Goal: Information Seeking & Learning: Find specific fact

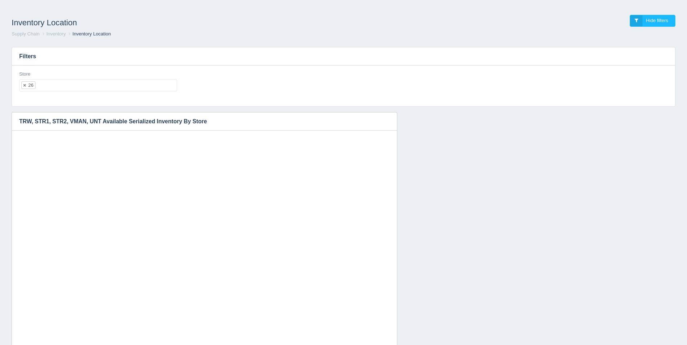
select select "26"
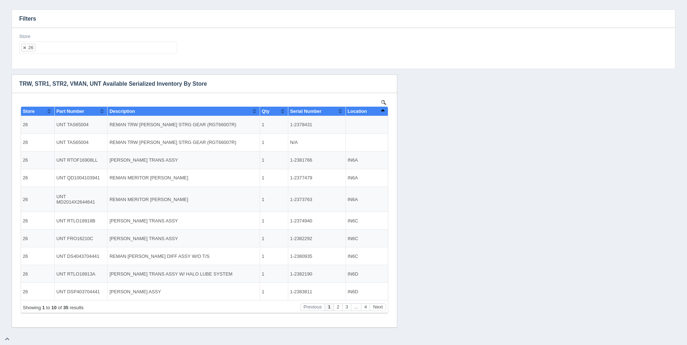
scroll to position [6, 0]
click at [384, 111] on button "Sort column descending" at bounding box center [382, 111] width 5 height 9
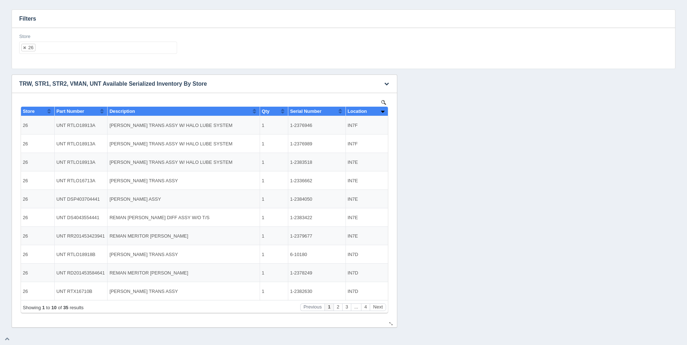
click at [384, 111] on button "Sort column ascending" at bounding box center [382, 111] width 5 height 9
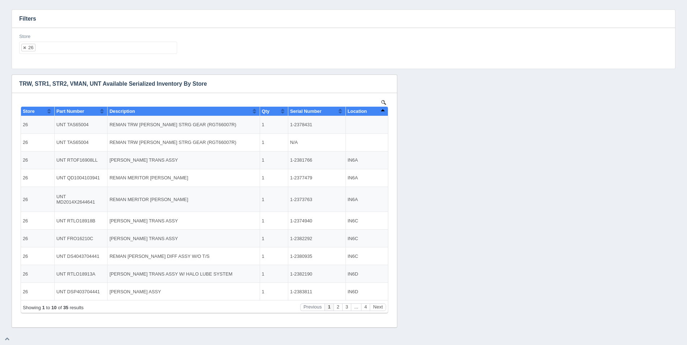
click at [49, 45] on ul "26" at bounding box center [98, 48] width 158 height 12
select select
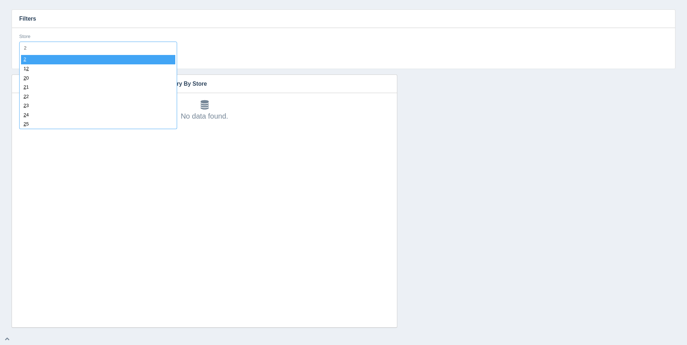
type input "27"
select select "27"
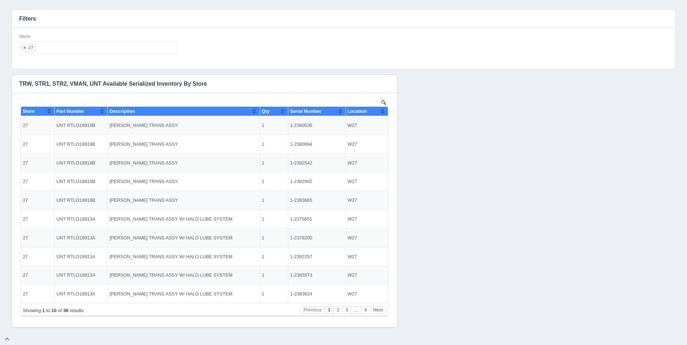
scroll to position [0, 0]
click at [383, 113] on button "Sort column ascending" at bounding box center [382, 111] width 5 height 9
click at [383, 113] on button "Sort column descending" at bounding box center [382, 111] width 5 height 9
click at [383, 113] on button "Sort column ascending" at bounding box center [382, 111] width 5 height 9
click at [305, 124] on td "1-2381046" at bounding box center [317, 125] width 58 height 18
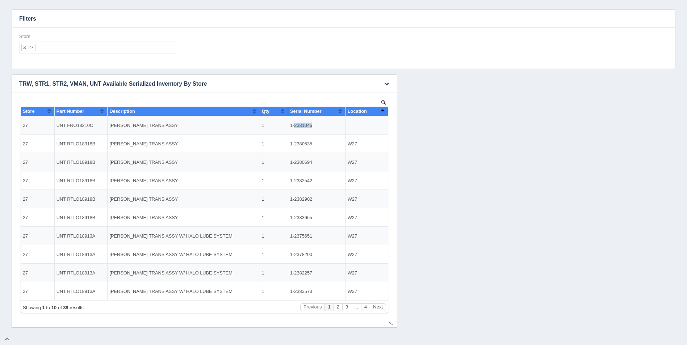
click at [305, 124] on td "1-2381046" at bounding box center [317, 125] width 58 height 18
copy td "2381046"
click at [381, 306] on button "Next" at bounding box center [378, 308] width 16 height 8
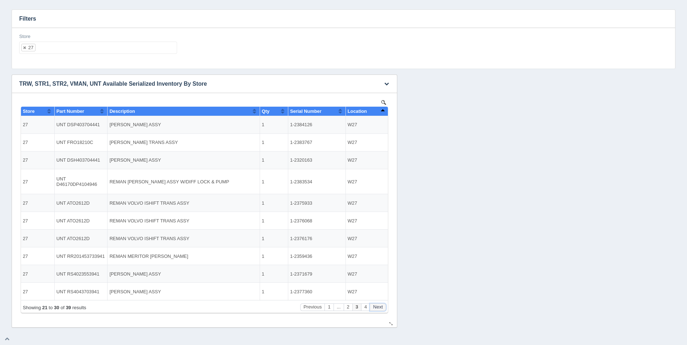
click at [381, 306] on button "Next" at bounding box center [378, 308] width 16 height 8
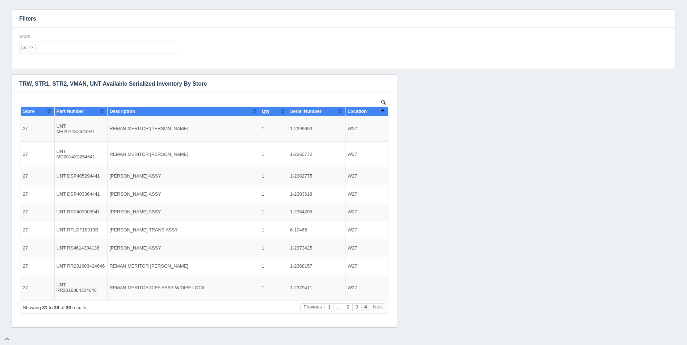
click at [108, 51] on ul "27" at bounding box center [98, 48] width 158 height 12
select select
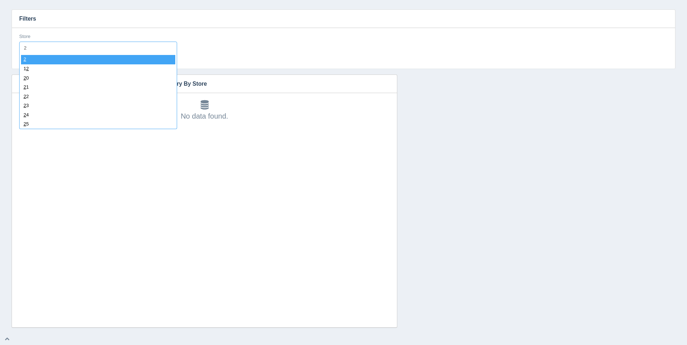
type input "28"
select select "28"
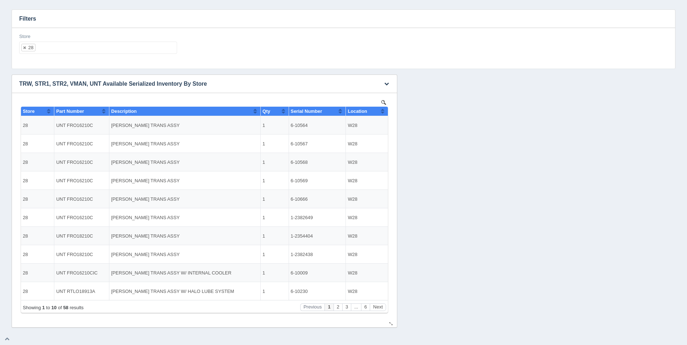
click at [384, 110] on button "Sort column ascending" at bounding box center [382, 111] width 5 height 9
click at [384, 110] on button "Sort column descending" at bounding box center [382, 111] width 5 height 9
click at [99, 45] on ul "28" at bounding box center [98, 48] width 158 height 12
select select
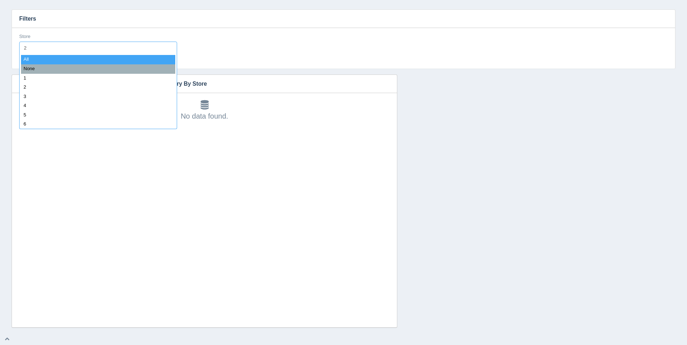
type input "29"
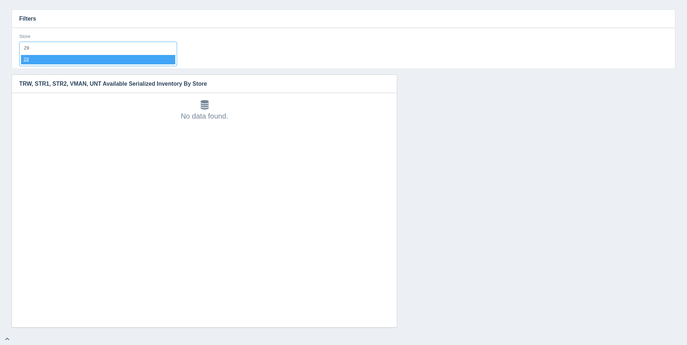
select select "29"
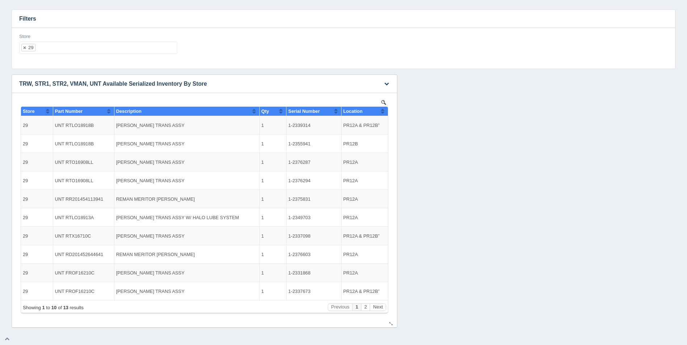
click at [386, 109] on th "Location" at bounding box center [364, 111] width 47 height 9
click at [81, 53] on ul "29" at bounding box center [98, 48] width 158 height 12
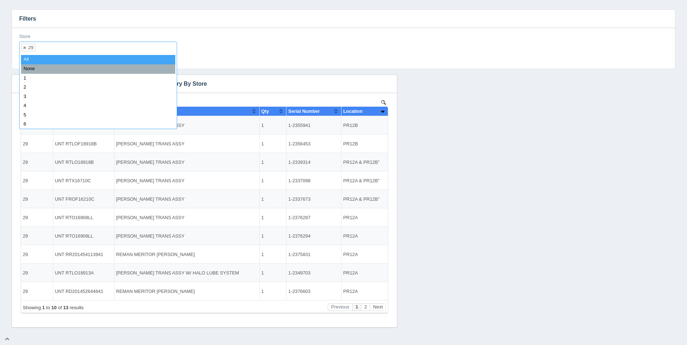
select select
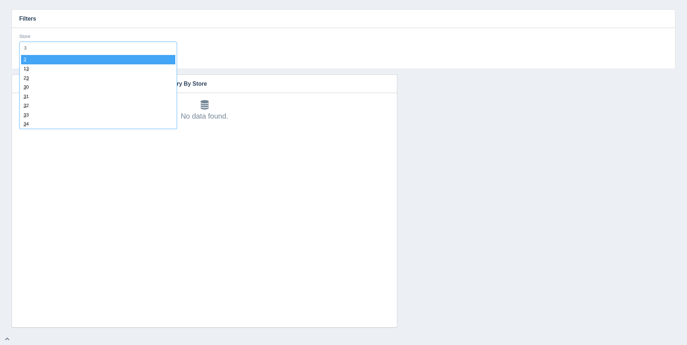
type input "30"
select select "30"
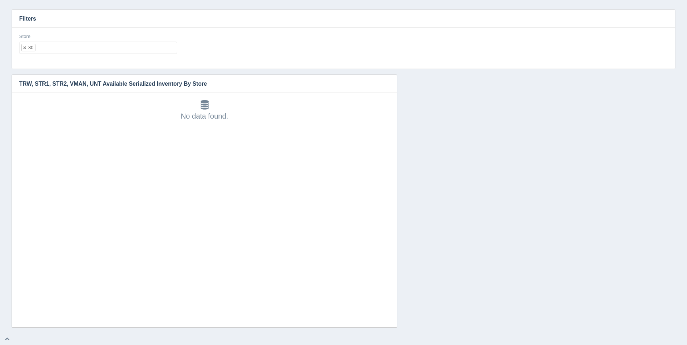
select select
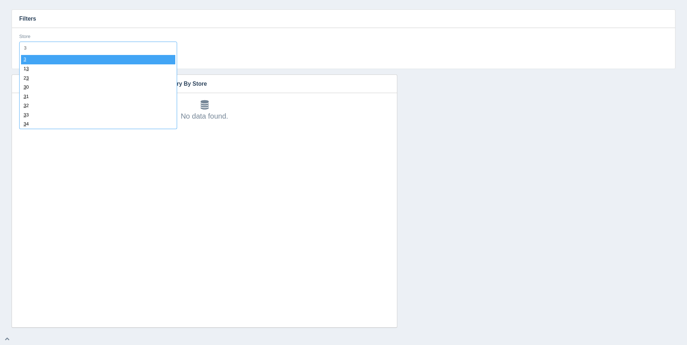
type input "31"
select select "31"
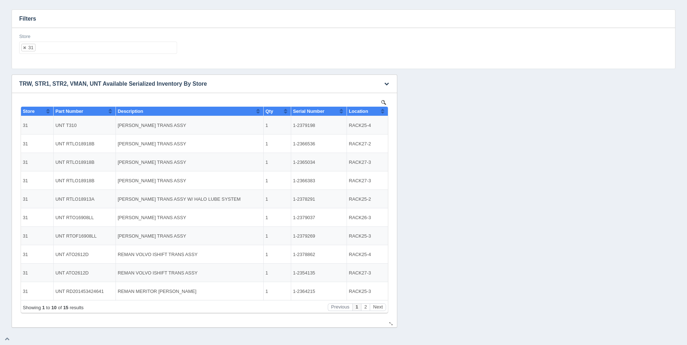
click at [383, 111] on button "Sort column ascending" at bounding box center [382, 111] width 5 height 9
click at [383, 111] on button "Sort column descending" at bounding box center [382, 111] width 5 height 9
click at [56, 51] on ul "31" at bounding box center [98, 48] width 158 height 12
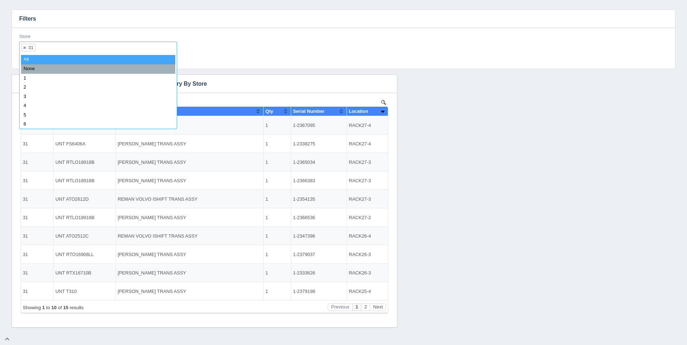
select select
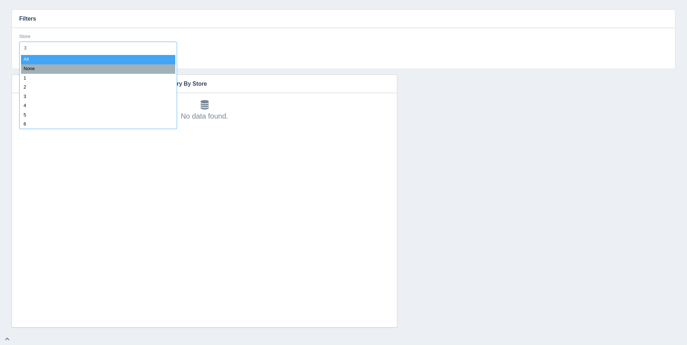
type input "32"
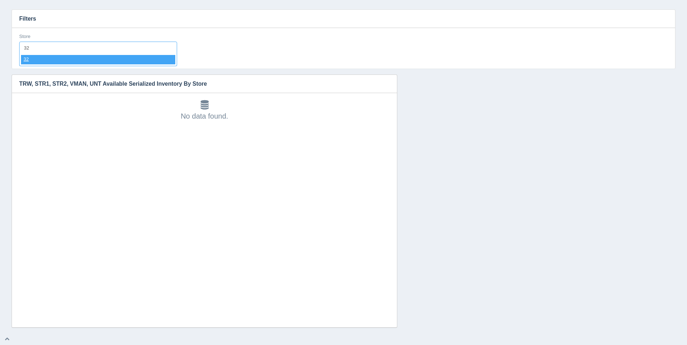
select select "32"
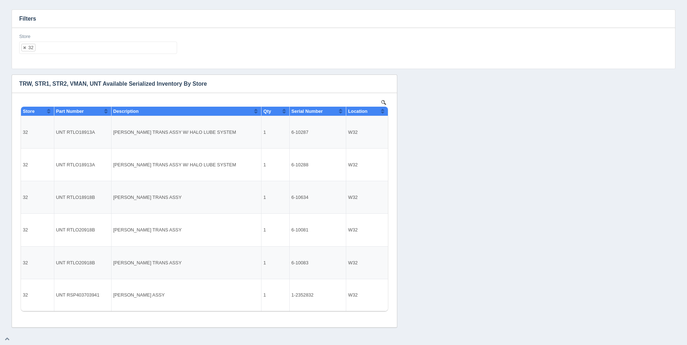
select select
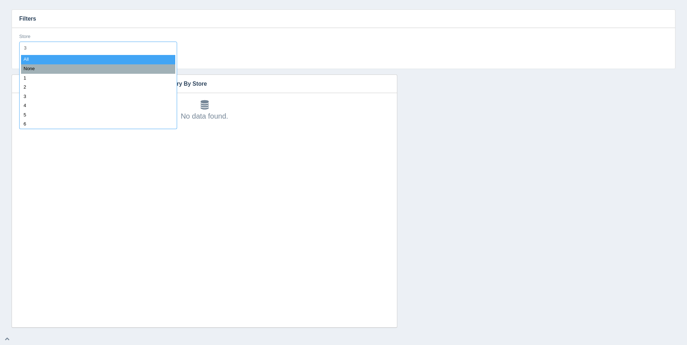
type input "33"
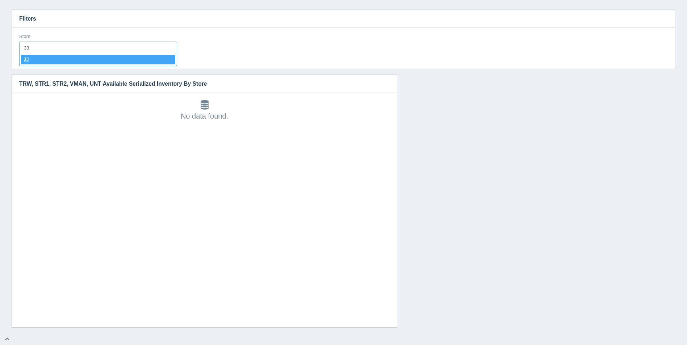
select select "33"
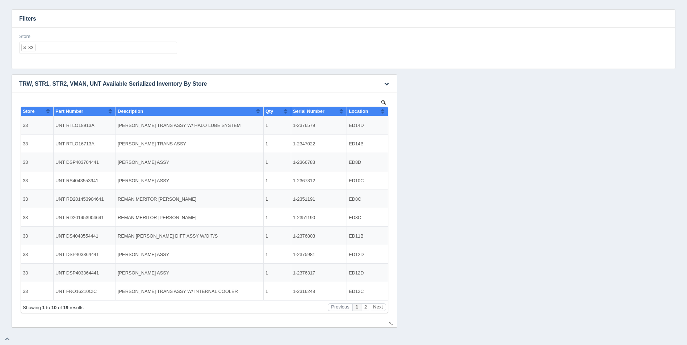
click at [383, 114] on button "Sort column ascending" at bounding box center [382, 111] width 5 height 9
click at [383, 114] on button "Sort column descending" at bounding box center [382, 111] width 5 height 9
click at [111, 47] on ul "33" at bounding box center [98, 48] width 158 height 12
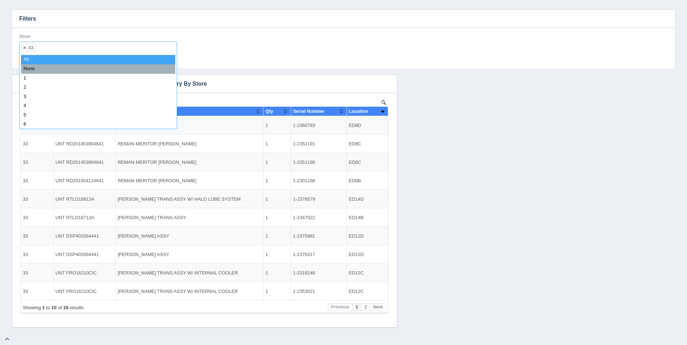
select select
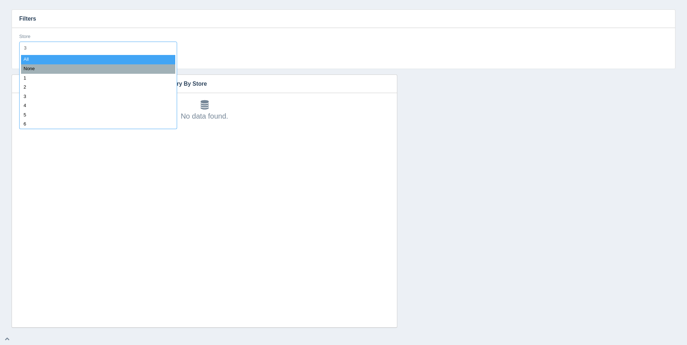
type input "34"
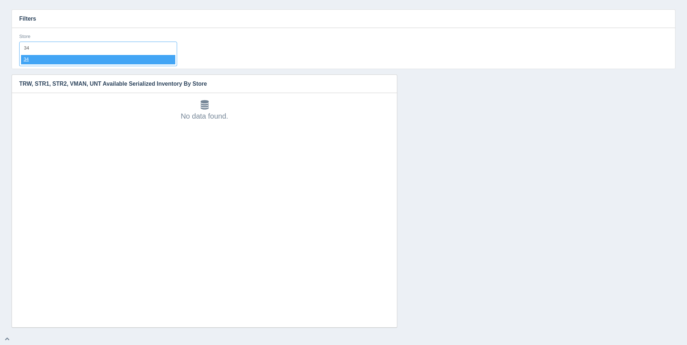
select select "34"
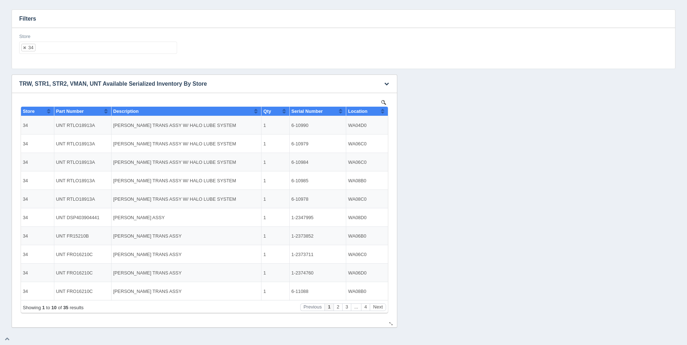
click at [384, 111] on button "Sort column ascending" at bounding box center [382, 111] width 5 height 9
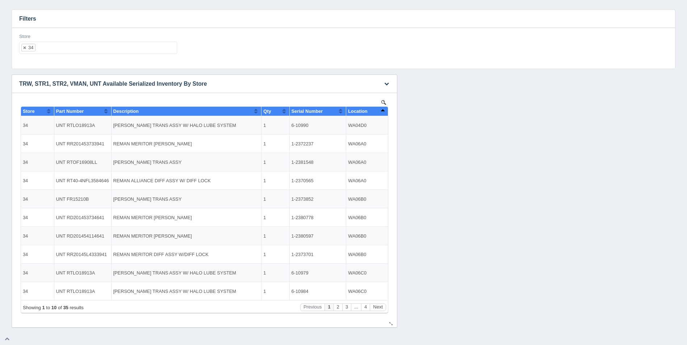
click at [384, 111] on button "Sort column descending" at bounding box center [382, 111] width 5 height 9
click at [145, 47] on ul "34" at bounding box center [98, 48] width 158 height 12
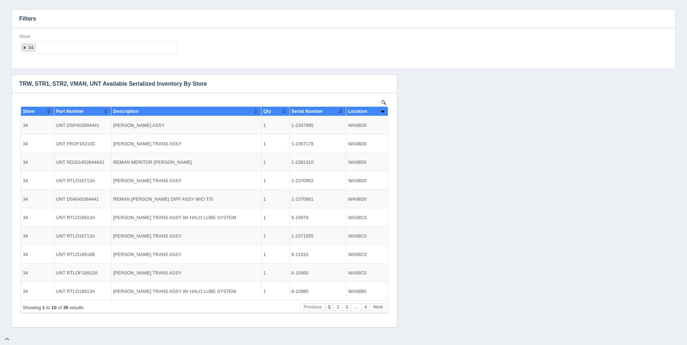
select select
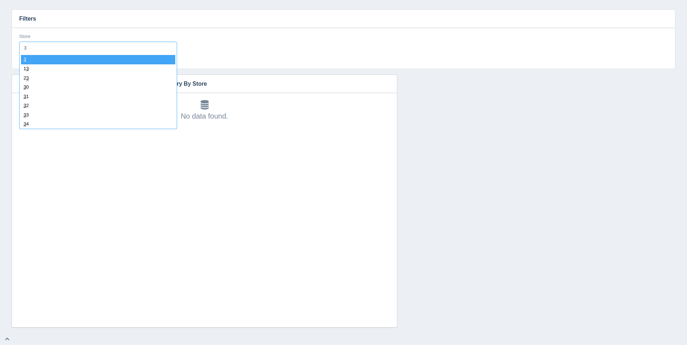
type input "35"
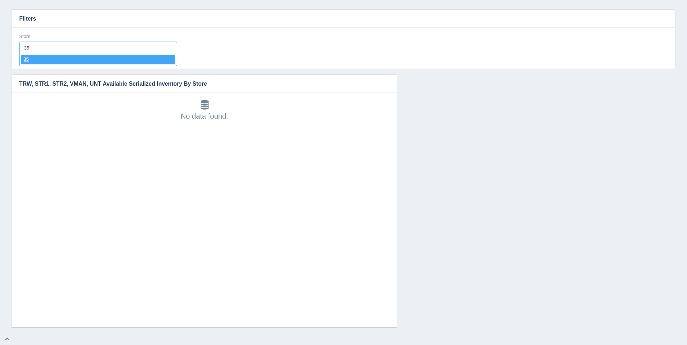
select select "35"
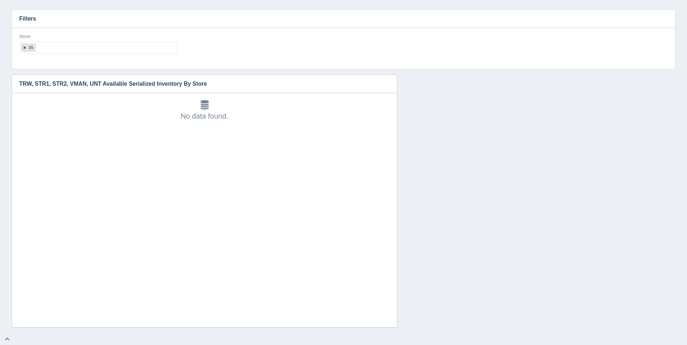
select select
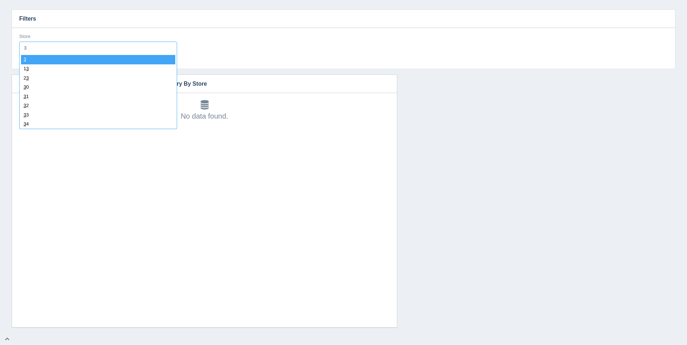
type input "36"
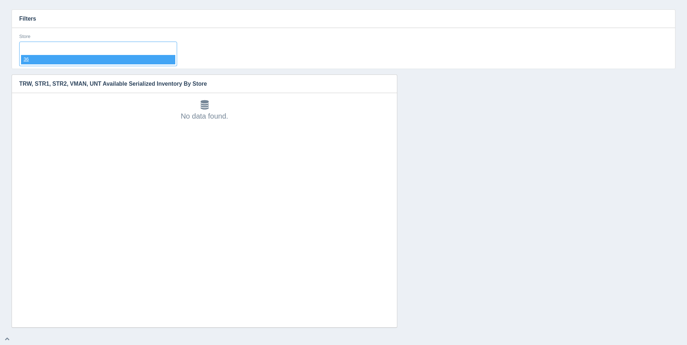
select select "36"
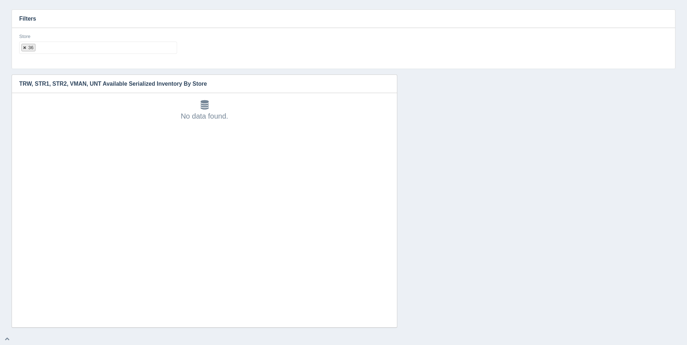
select select
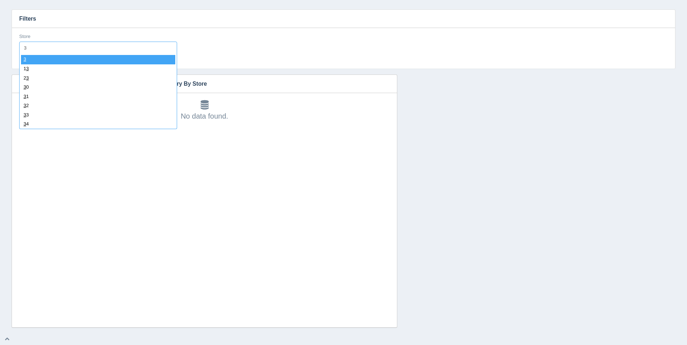
type input "37"
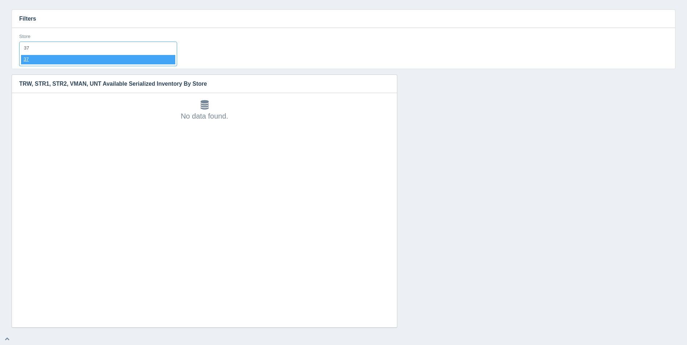
select select "37"
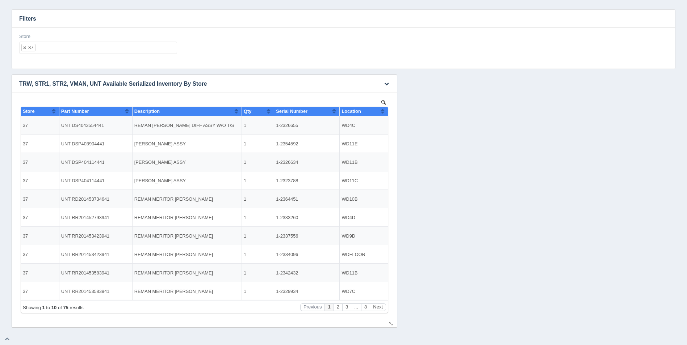
click at [383, 113] on button "Sort column ascending" at bounding box center [382, 111] width 5 height 9
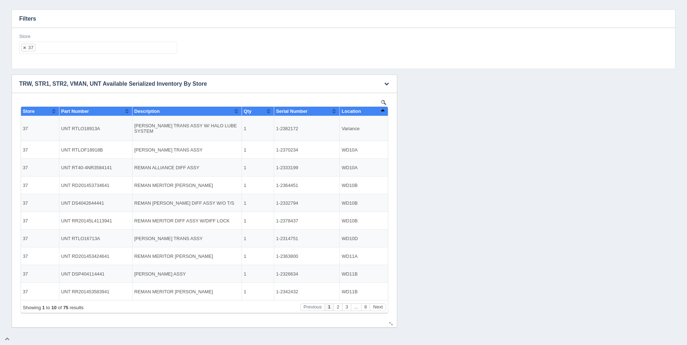
click at [383, 111] on button "Sort column descending" at bounding box center [382, 111] width 5 height 9
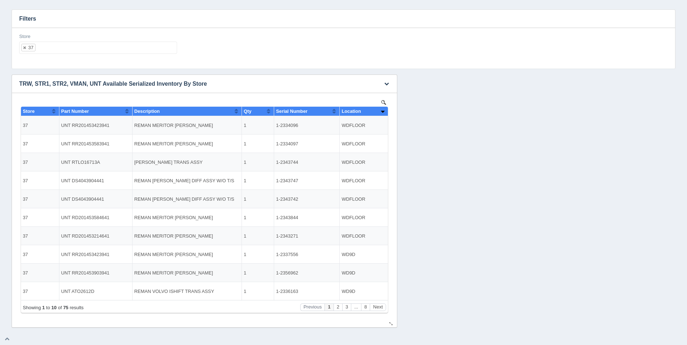
click at [383, 111] on button "Sort column ascending" at bounding box center [382, 111] width 5 height 9
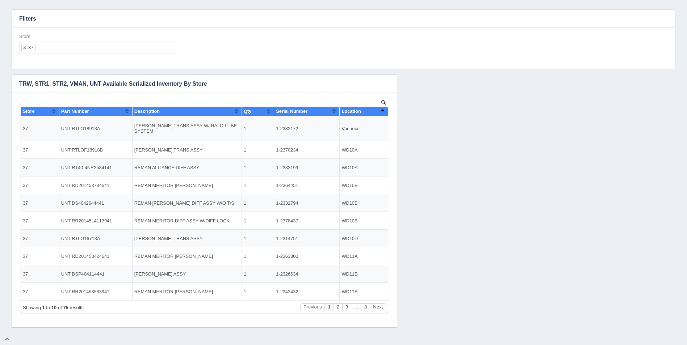
click at [56, 22] on h3 "Filters" at bounding box center [343, 19] width 663 height 18
click at [69, 6] on div "Filters Store 37 All None 1 2 3 4 5 6 7 8 9 10 11 12 13 14 15 16 17 18 19 20 21…" at bounding box center [343, 166] width 675 height 325
click at [64, 47] on ul "37" at bounding box center [98, 48] width 158 height 12
select select
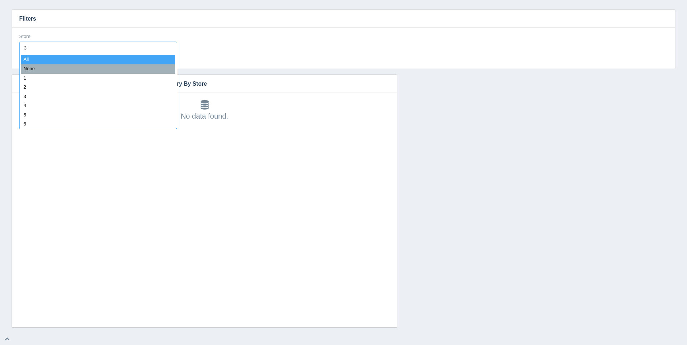
type input "38"
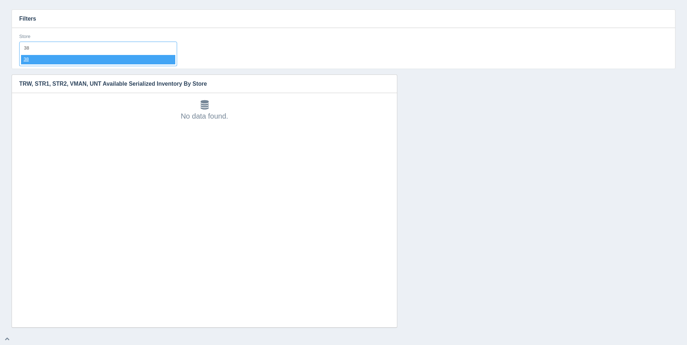
select select "38"
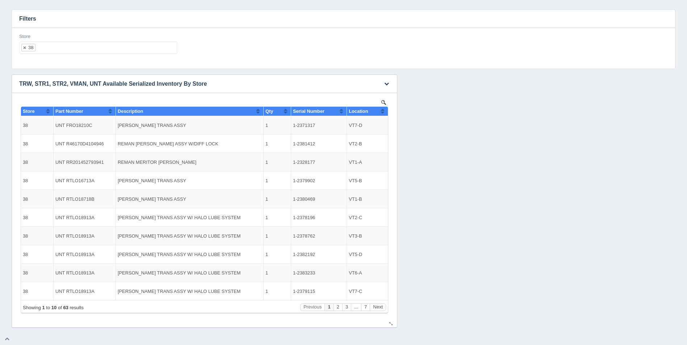
click at [387, 114] on th "Location" at bounding box center [367, 111] width 41 height 9
click at [385, 111] on th "Location" at bounding box center [367, 111] width 41 height 9
click at [90, 46] on ul "38" at bounding box center [98, 48] width 158 height 12
select select
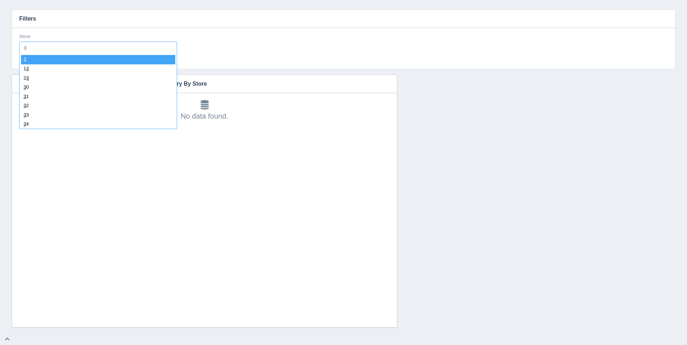
type input "39"
select select "39"
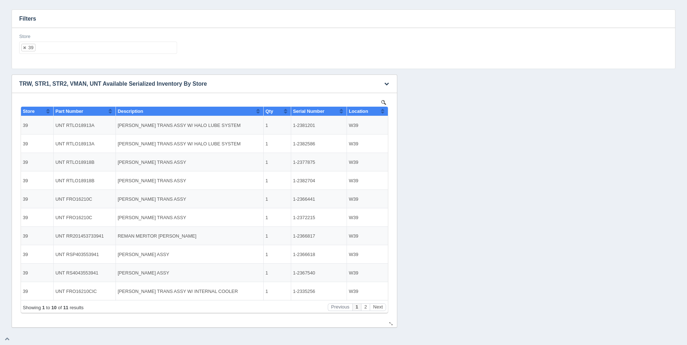
click at [383, 110] on button "Sort column ascending" at bounding box center [382, 111] width 5 height 9
click at [383, 110] on button "Sort column descending" at bounding box center [382, 111] width 5 height 9
click at [68, 38] on div "Store 39 All None 1 2 3 4 5 6 7 8 9 10 11 12 13 14 15 16 17 18 19 20 21 22 23 2…" at bounding box center [98, 43] width 158 height 21
click at [87, 51] on ul "39" at bounding box center [98, 48] width 158 height 12
select select
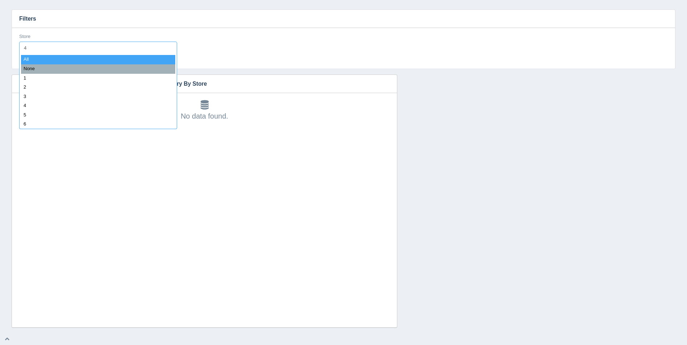
type input "40"
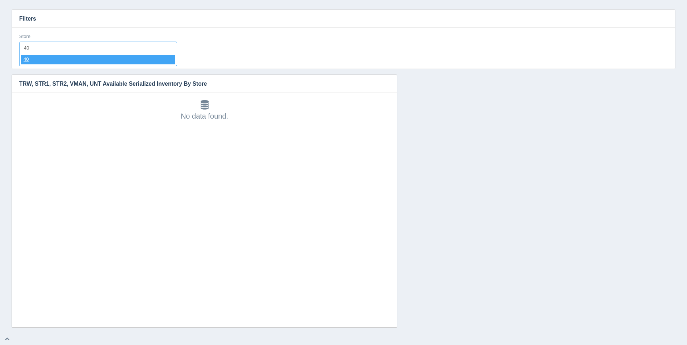
select select "40"
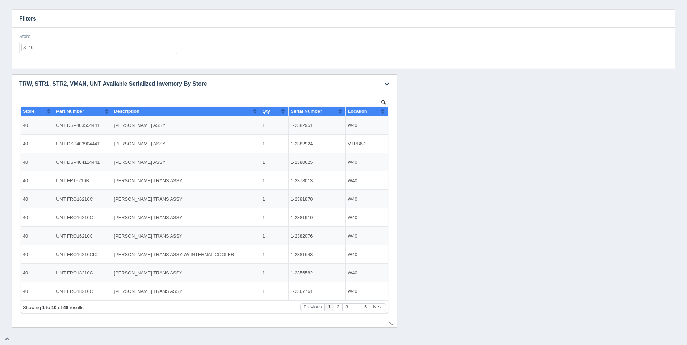
click at [385, 111] on th "Location" at bounding box center [367, 111] width 42 height 9
click at [61, 40] on div "Store 40 All None 1 2 3 4 5 6 7 8 9 10 11 12 13 14 15 16 17 18 19 20 21 22 23 2…" at bounding box center [98, 43] width 158 height 21
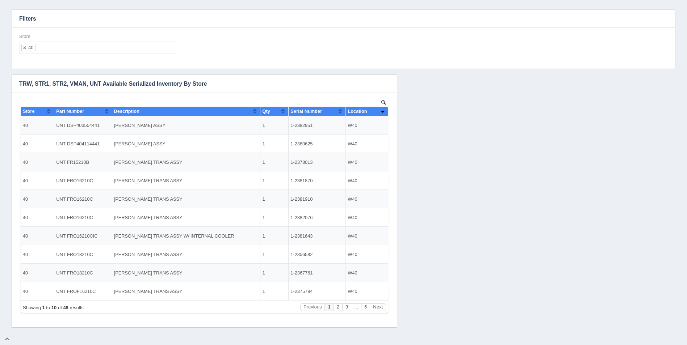
click at [64, 46] on ul "40" at bounding box center [98, 48] width 158 height 12
select select
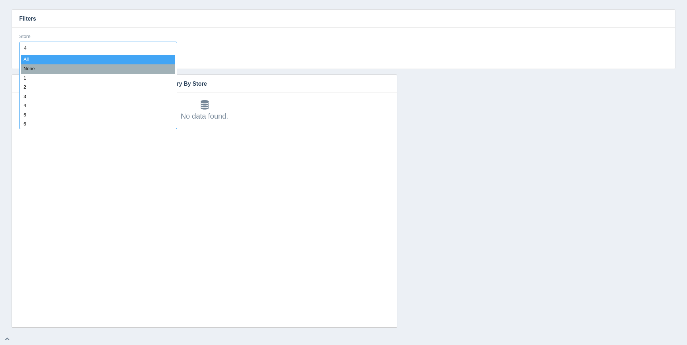
type input "41"
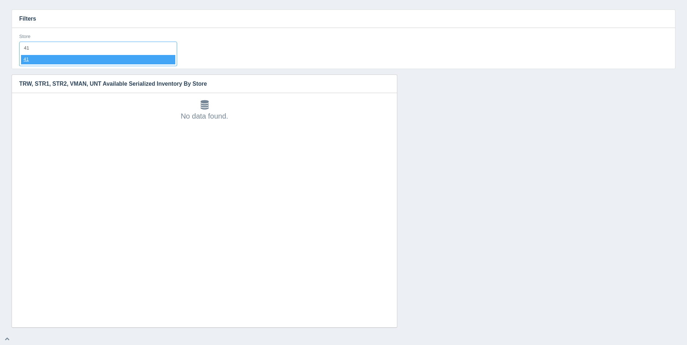
select select "41"
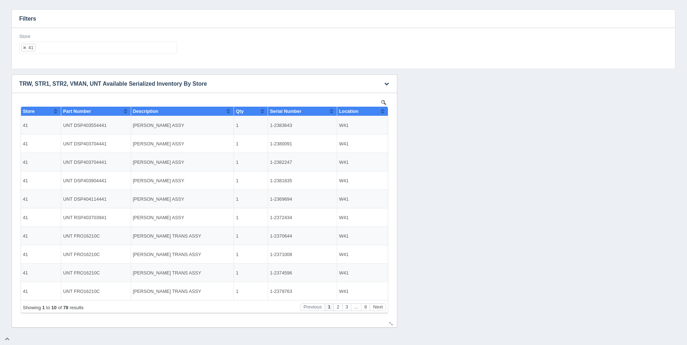
click at [385, 113] on th "Location" at bounding box center [362, 111] width 51 height 9
click at [50, 51] on ul "41" at bounding box center [98, 48] width 158 height 12
select select
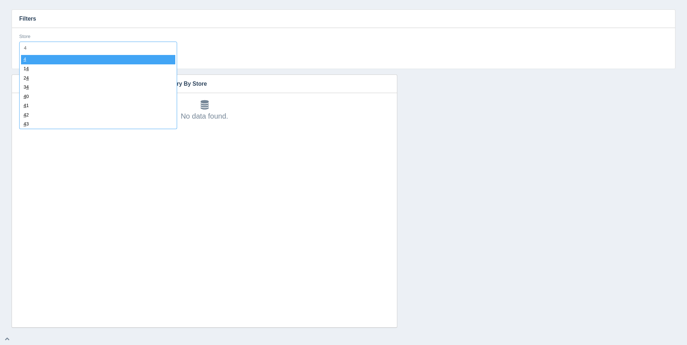
type input "42"
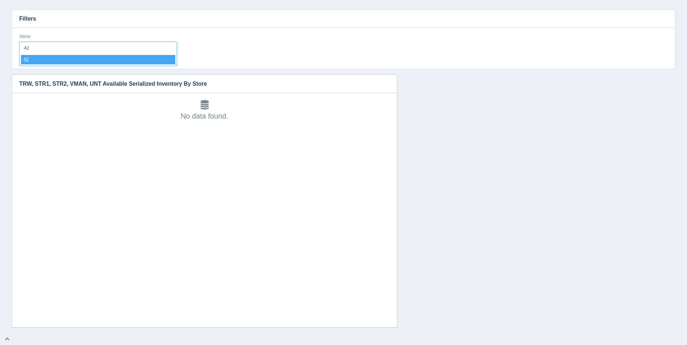
select select "42"
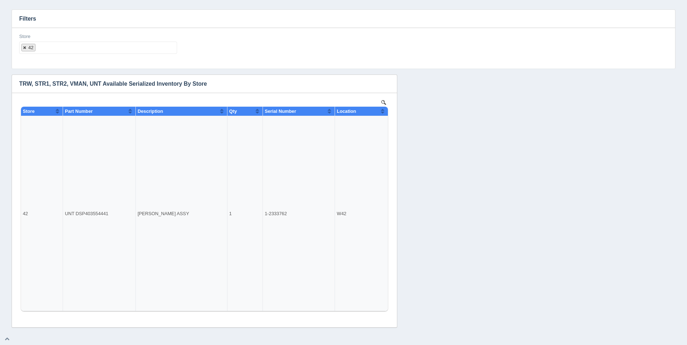
select select
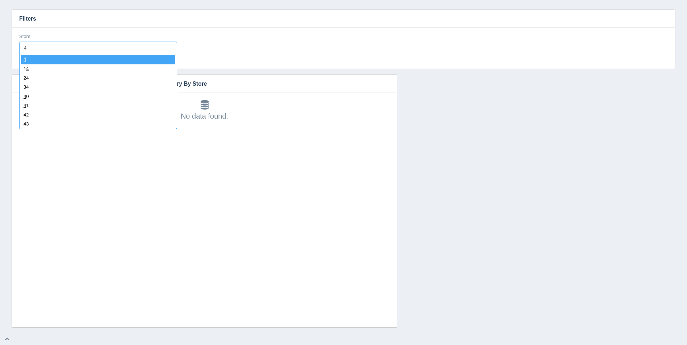
type input "43"
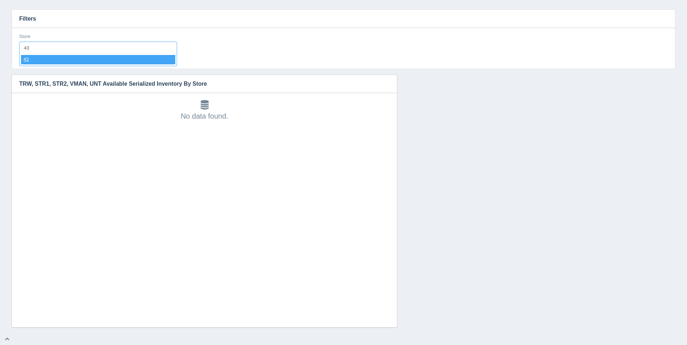
select select "43"
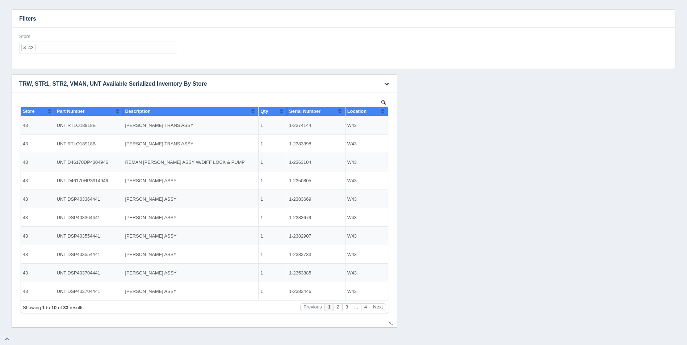
click at [384, 113] on button "Sort column ascending" at bounding box center [382, 111] width 5 height 9
click at [384, 113] on button "Sort column descending" at bounding box center [382, 111] width 5 height 9
click at [65, 49] on ul "43" at bounding box center [98, 48] width 158 height 12
select select
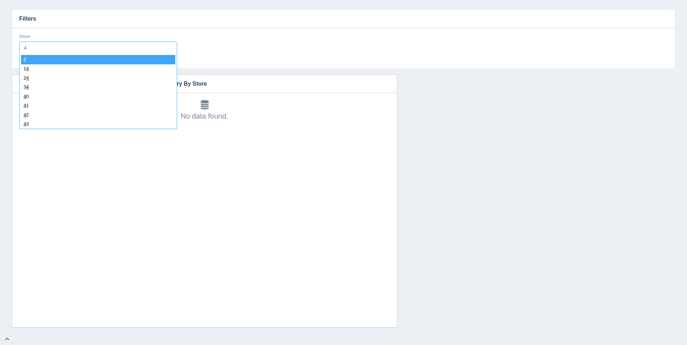
type input "44"
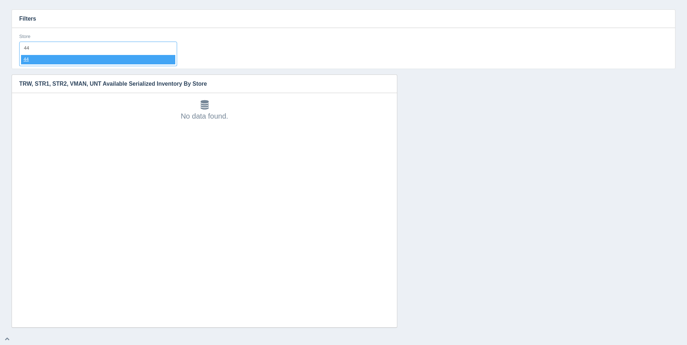
select select "44"
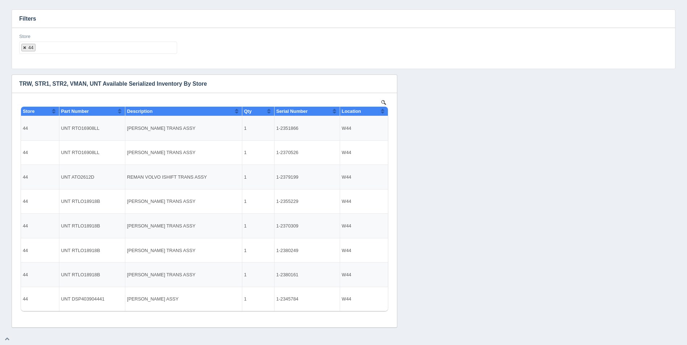
select select
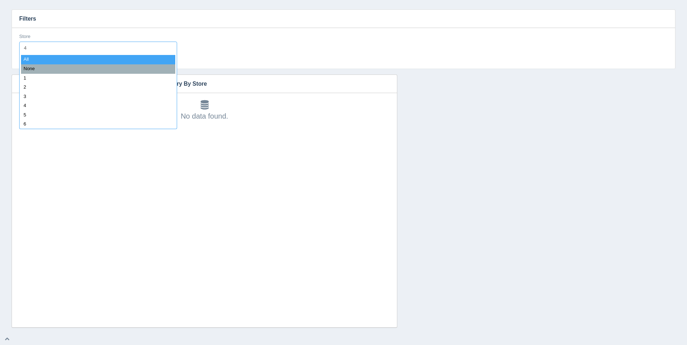
type input "45"
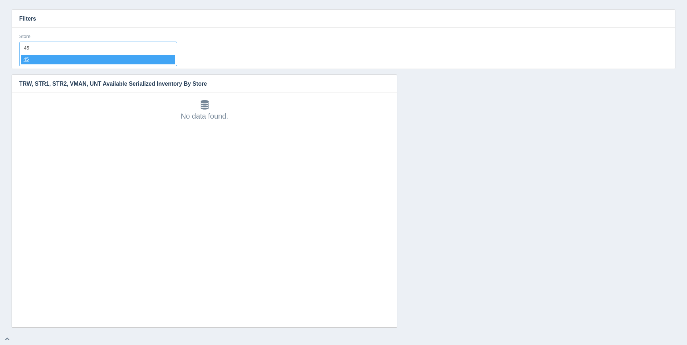
select select "45"
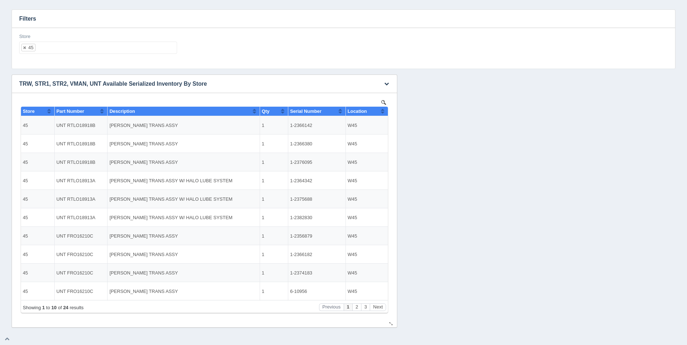
click at [385, 111] on th "Location" at bounding box center [366, 111] width 42 height 9
drag, startPoint x: 384, startPoint y: 111, endPoint x: 346, endPoint y: 199, distance: 95.8
click at [384, 111] on button "Sort column descending" at bounding box center [382, 111] width 5 height 9
click at [66, 50] on ul "45" at bounding box center [98, 48] width 158 height 12
select select
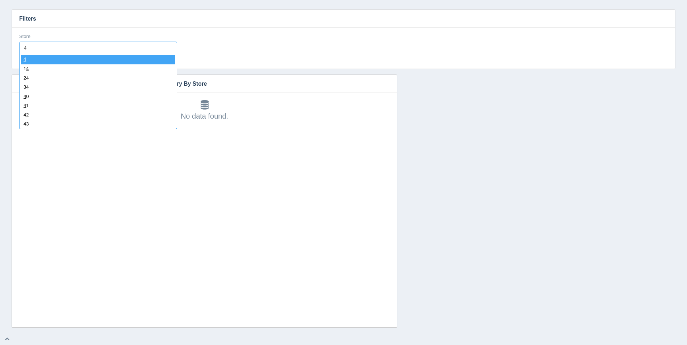
type input "47"
select select "47"
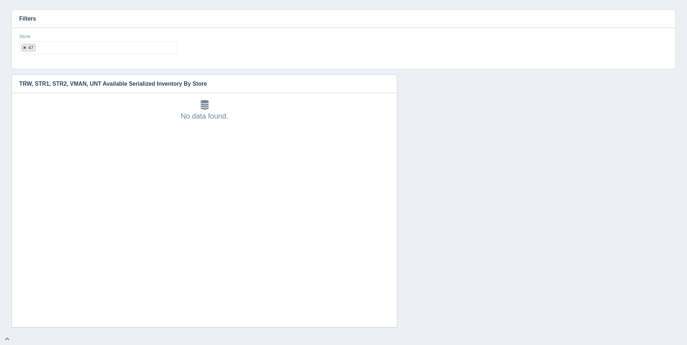
select select
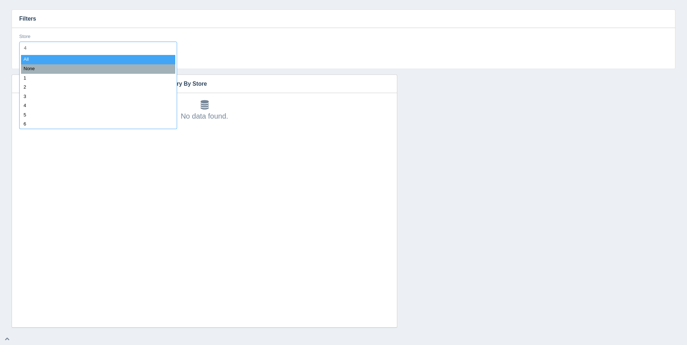
type input "48"
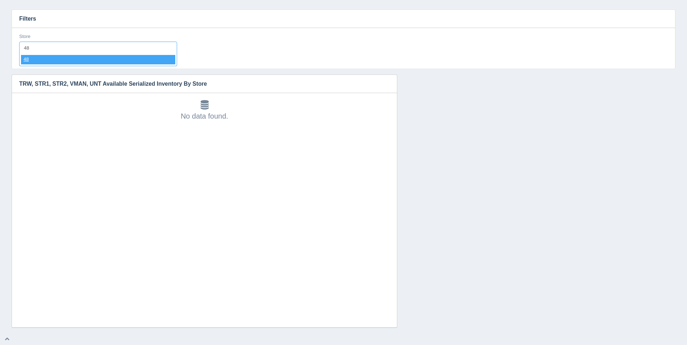
select select "48"
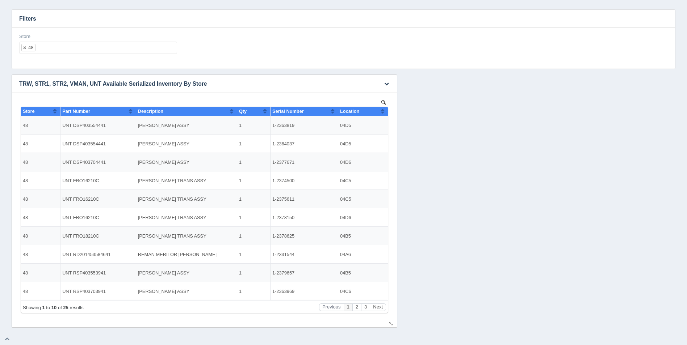
click at [384, 113] on button "Sort column ascending" at bounding box center [382, 111] width 5 height 9
click at [384, 113] on button "Sort column descending" at bounding box center [382, 111] width 5 height 9
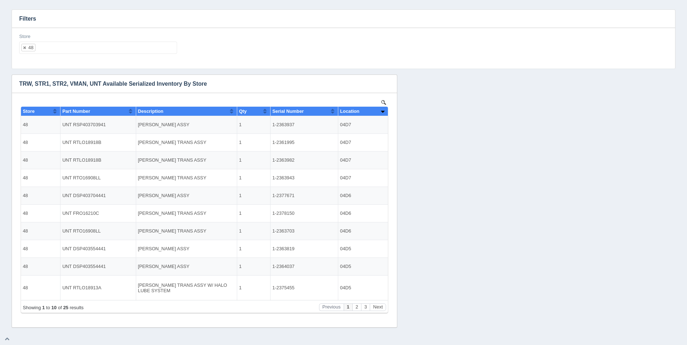
click at [96, 45] on ul "48" at bounding box center [98, 48] width 158 height 12
select select
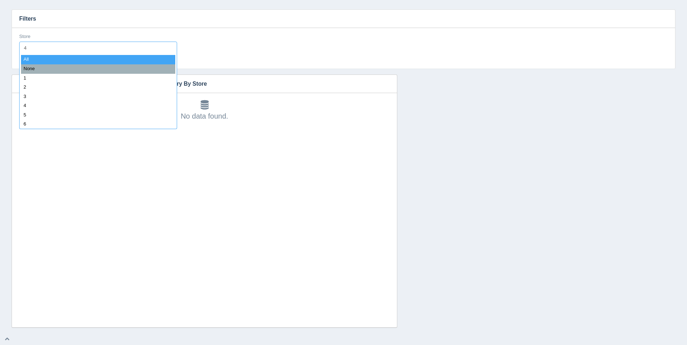
type input "49"
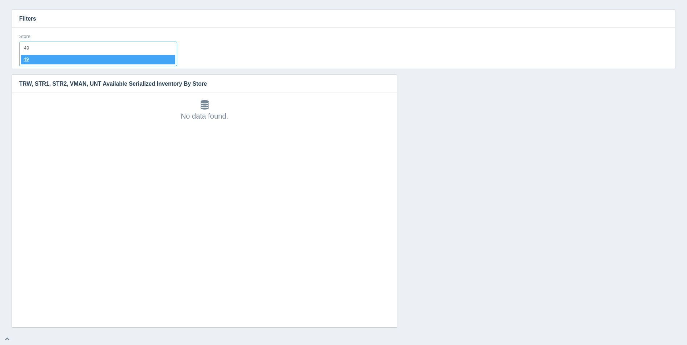
select select "49"
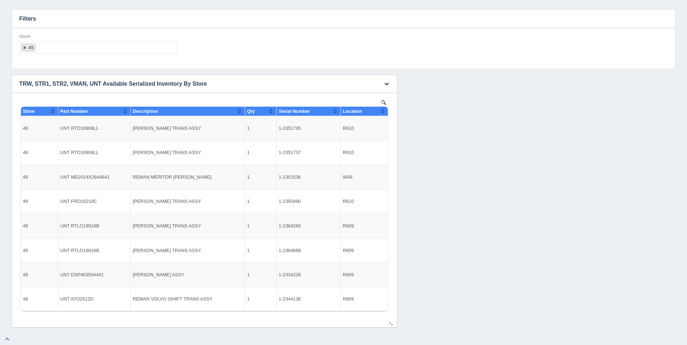
select select
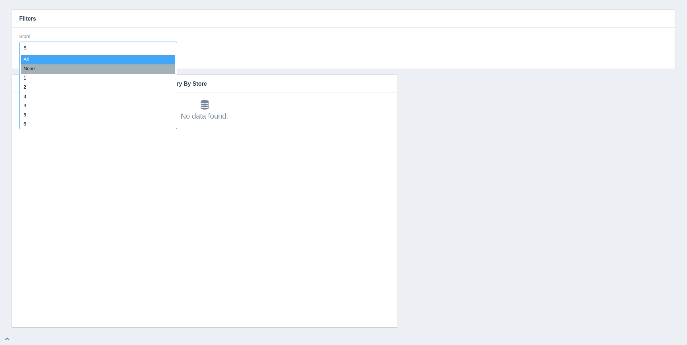
type input "50"
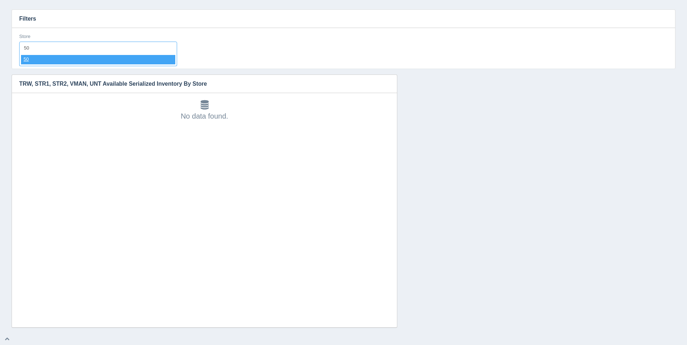
select select "50"
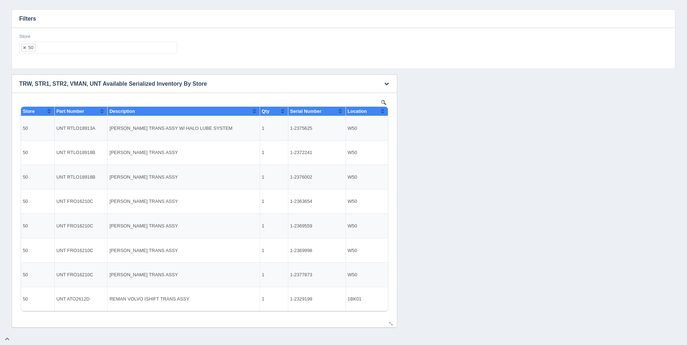
select select
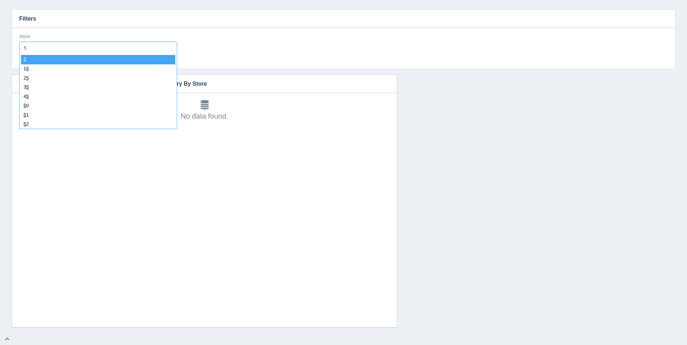
type input "51"
select select "51"
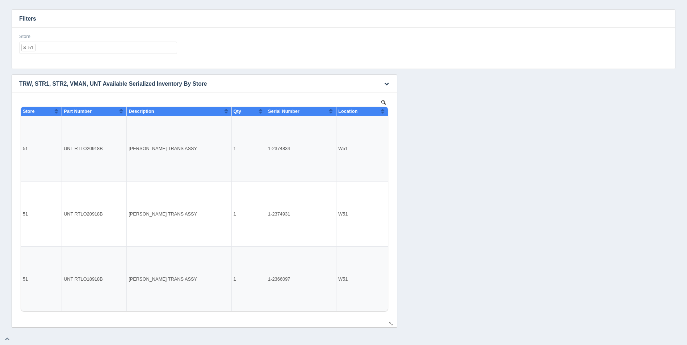
select select
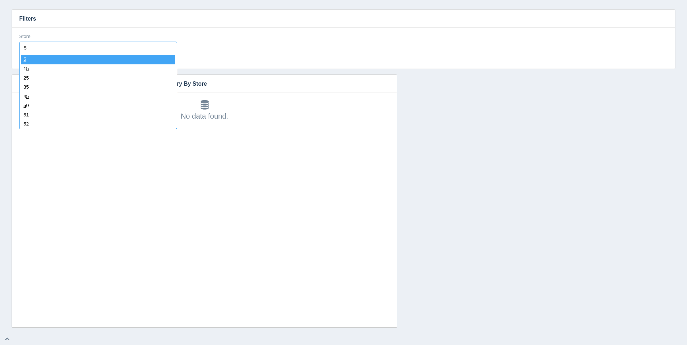
type input "52"
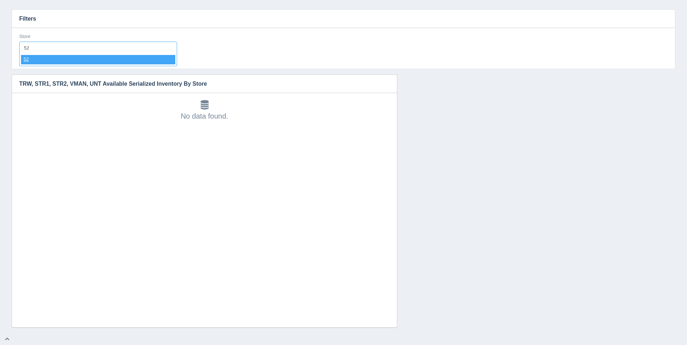
select select "52"
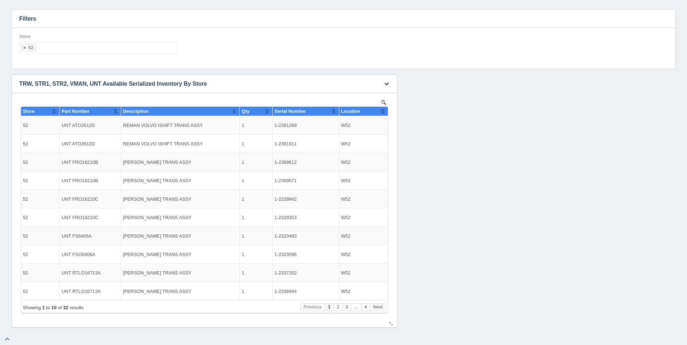
click at [385, 111] on th "Location" at bounding box center [363, 111] width 49 height 9
click at [56, 48] on ul "52" at bounding box center [98, 48] width 158 height 12
select select
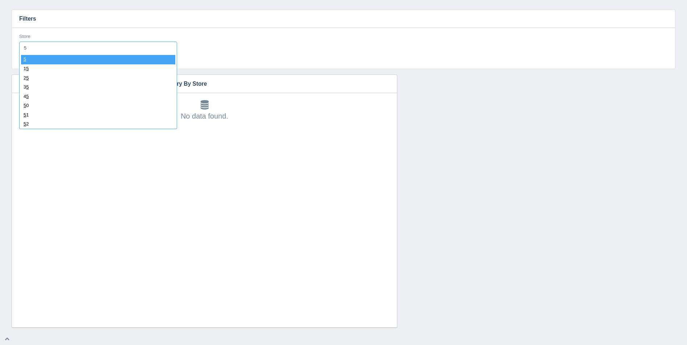
type input "53"
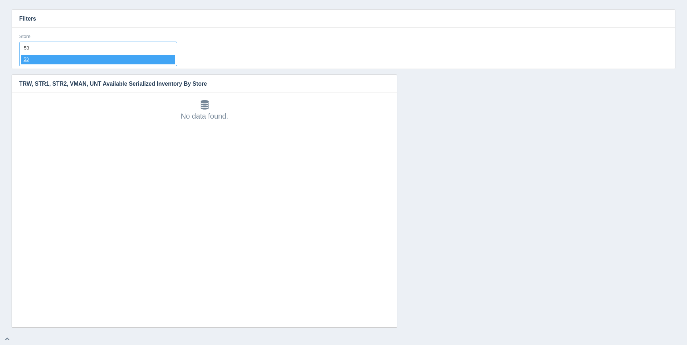
select select "53"
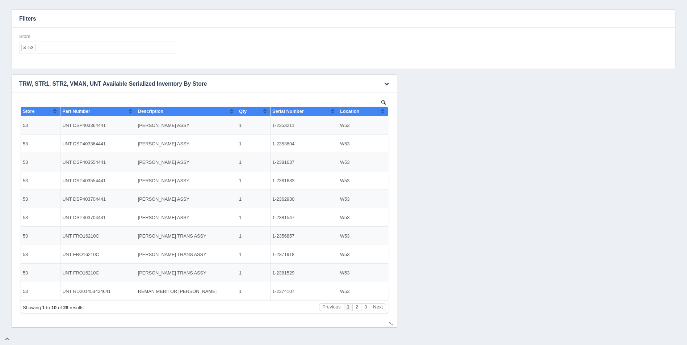
click at [378, 110] on div "Location" at bounding box center [360, 111] width 41 height 5
click at [381, 110] on button "Sort column descending" at bounding box center [382, 111] width 5 height 9
click at [134, 50] on ul "53" at bounding box center [98, 48] width 158 height 12
select select
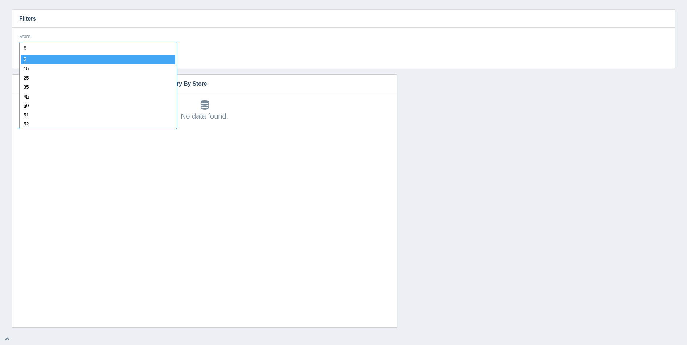
type input "54"
select select "54"
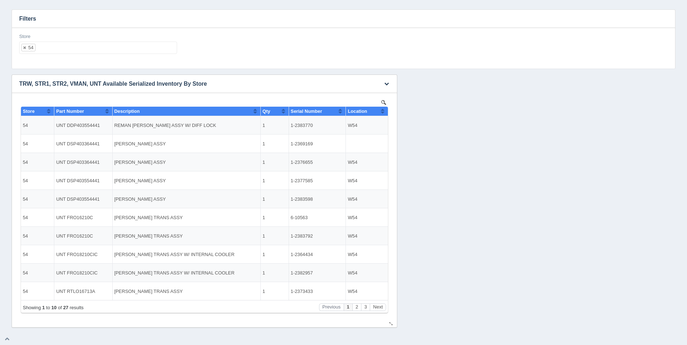
click at [382, 111] on button "Sort column ascending" at bounding box center [382, 111] width 5 height 9
drag, startPoint x: 312, startPoint y: 123, endPoint x: 292, endPoint y: 122, distance: 20.3
click at [292, 122] on td "1-2369169" at bounding box center [316, 125] width 57 height 18
copy td "1-2369169"
click at [381, 308] on button "Next" at bounding box center [378, 308] width 16 height 8
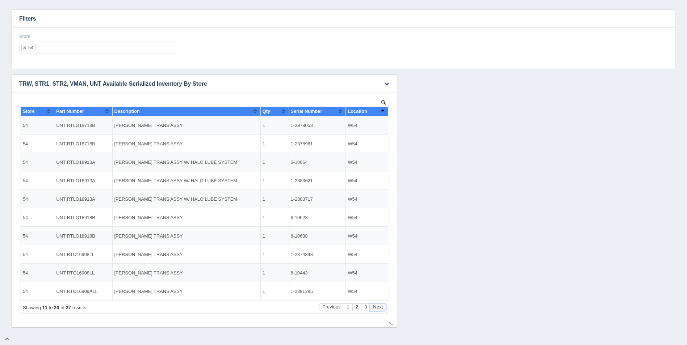
click at [381, 308] on button "Next" at bounding box center [378, 308] width 16 height 8
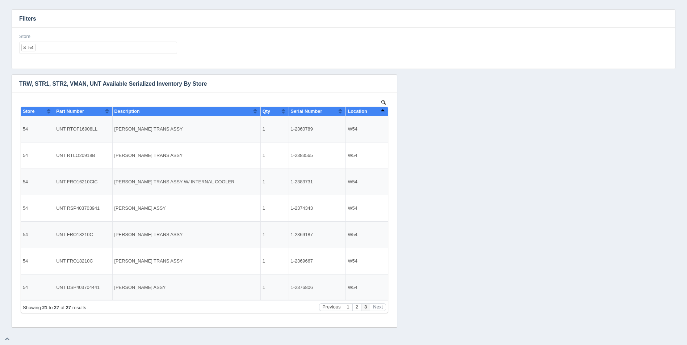
click at [111, 50] on ul "54" at bounding box center [98, 48] width 158 height 12
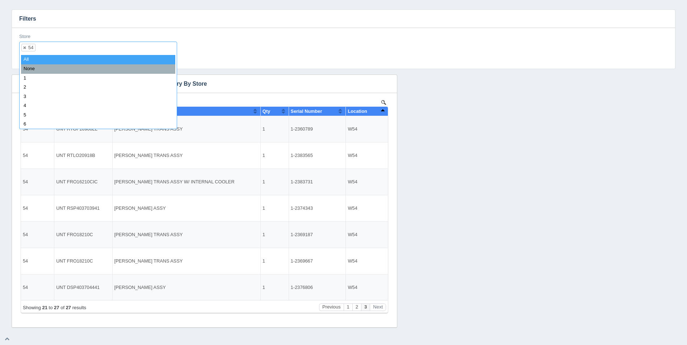
select select
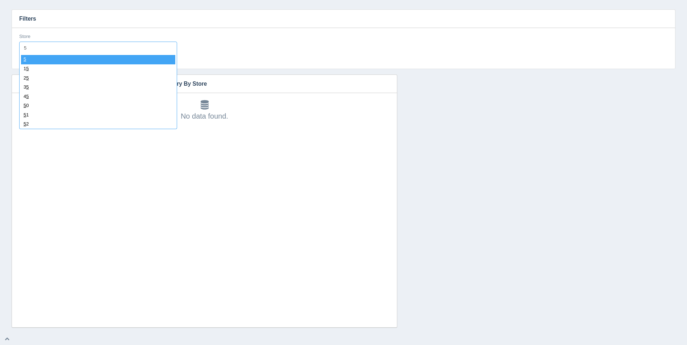
type input "55"
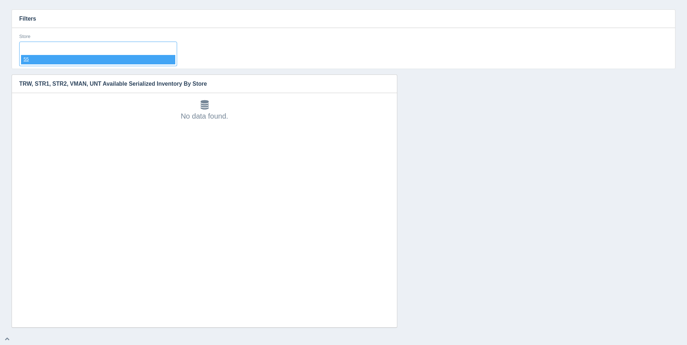
select select "55"
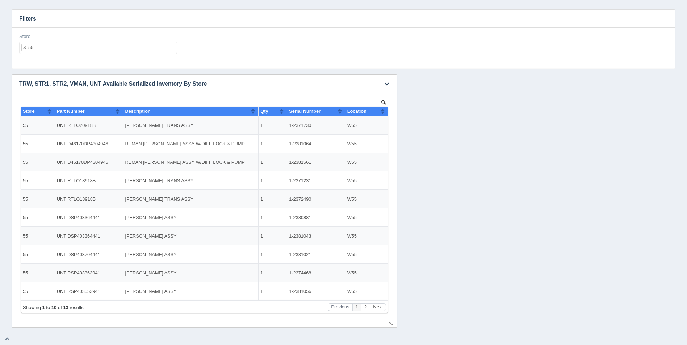
click at [385, 111] on th "Location" at bounding box center [366, 111] width 43 height 9
click at [128, 50] on ul "55" at bounding box center [98, 48] width 158 height 12
select select
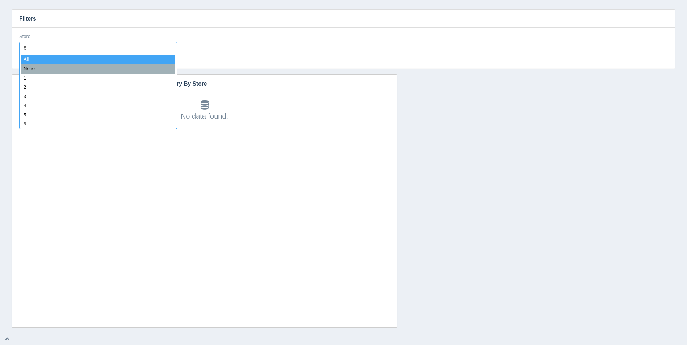
type input "56"
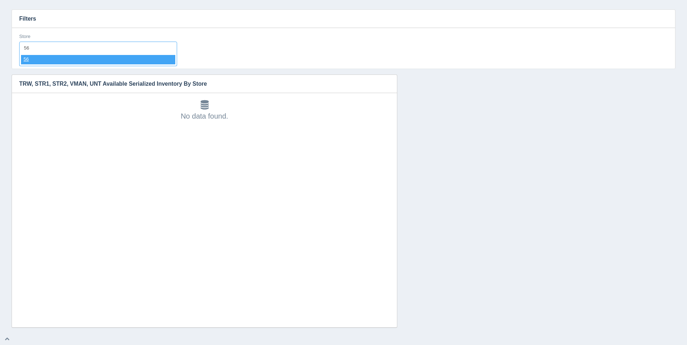
select select "56"
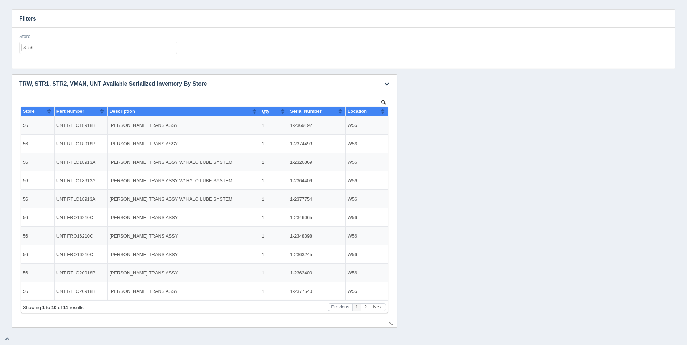
click at [382, 111] on button "Sort column ascending" at bounding box center [382, 111] width 5 height 9
drag, startPoint x: 382, startPoint y: 111, endPoint x: 340, endPoint y: 170, distance: 71.8
click at [382, 111] on button "Sort column descending" at bounding box center [382, 111] width 5 height 9
click at [134, 48] on ul "56" at bounding box center [98, 48] width 158 height 12
select select
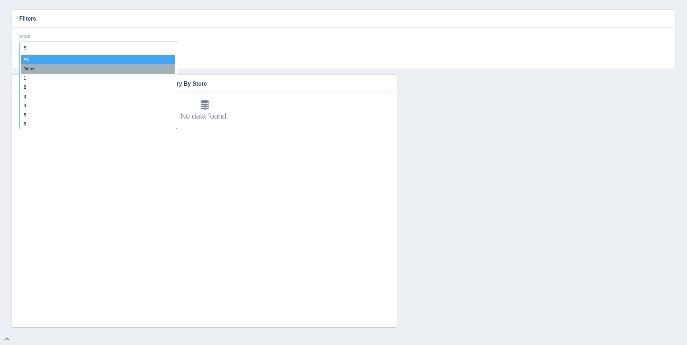
type input "57"
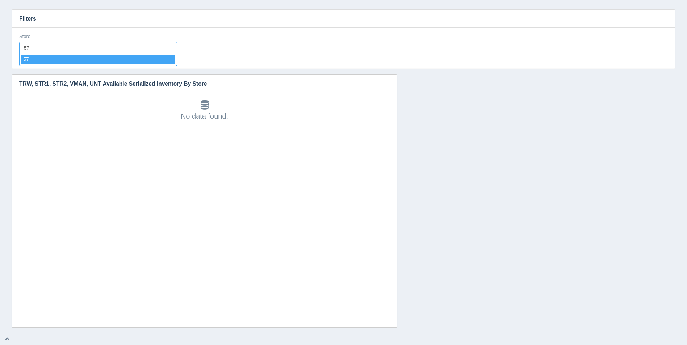
select select "57"
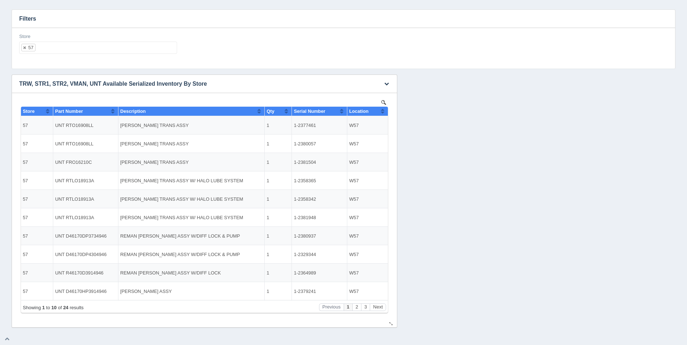
click at [384, 110] on button "Sort column ascending" at bounding box center [382, 111] width 5 height 9
click at [384, 110] on button "Sort column descending" at bounding box center [382, 111] width 5 height 9
click at [113, 49] on ul "57" at bounding box center [98, 48] width 158 height 12
select select
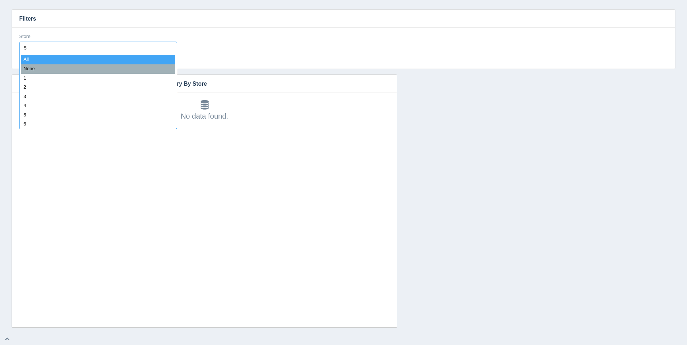
type input "58"
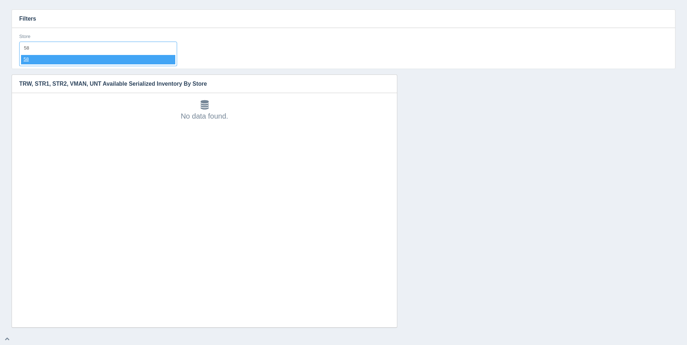
select select "58"
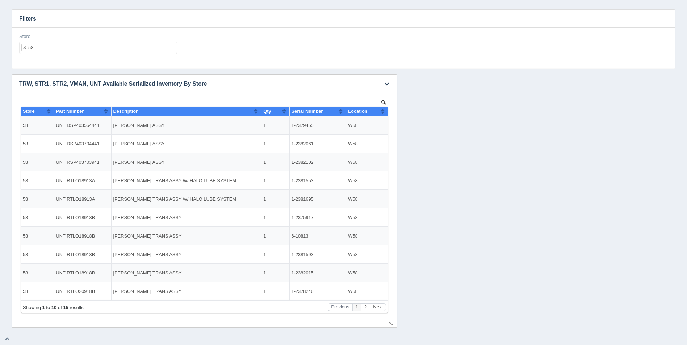
click at [383, 110] on button "Sort column ascending" at bounding box center [382, 111] width 5 height 9
click at [384, 110] on button "Sort column descending" at bounding box center [382, 111] width 5 height 9
click at [110, 50] on ul "58" at bounding box center [98, 48] width 158 height 12
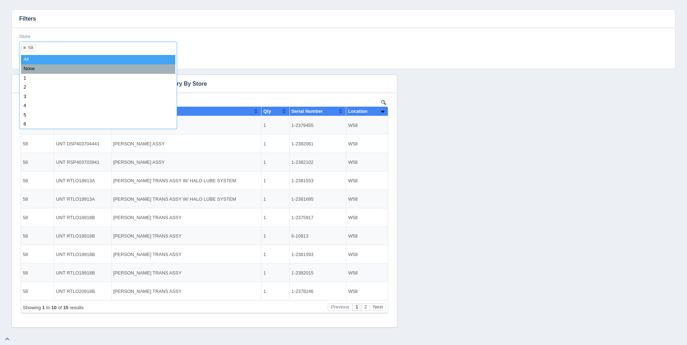
select select
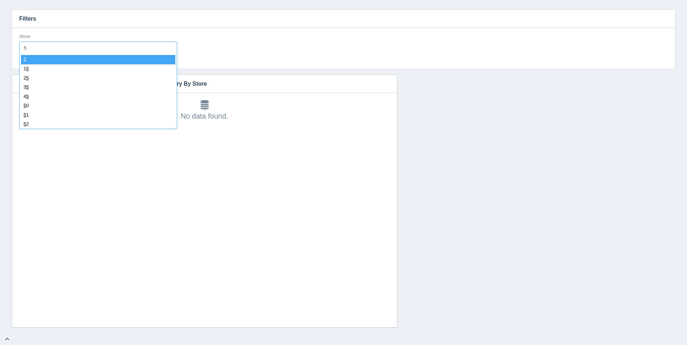
type input "59"
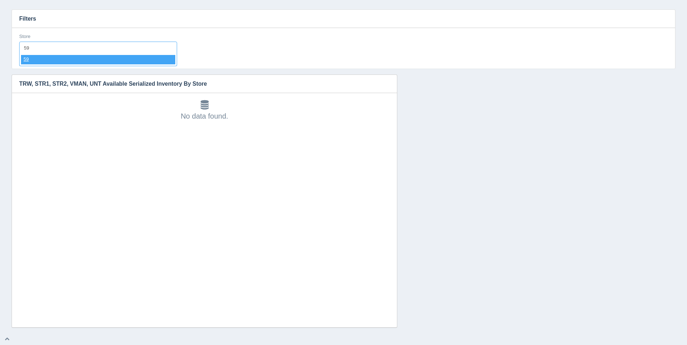
select select "59"
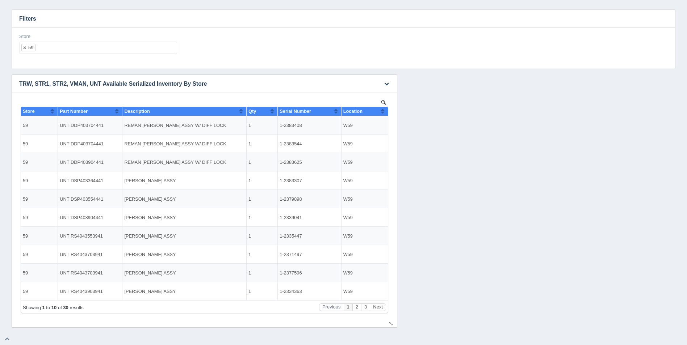
click at [381, 110] on button "Sort column ascending" at bounding box center [382, 111] width 5 height 9
click at [381, 110] on button "Sort column descending" at bounding box center [382, 111] width 5 height 9
click at [98, 50] on ul "59" at bounding box center [98, 48] width 158 height 12
select select
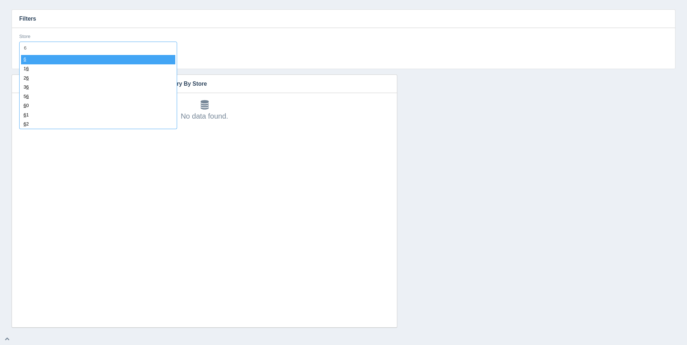
type input "60"
select select "60"
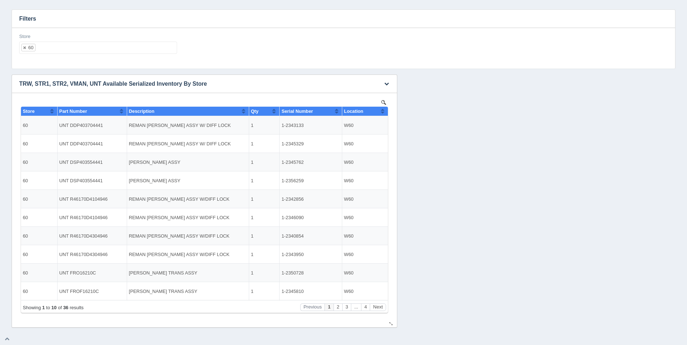
click at [382, 111] on button "Sort column ascending" at bounding box center [382, 111] width 5 height 9
click at [382, 111] on button "Sort column descending" at bounding box center [382, 111] width 5 height 9
click at [53, 47] on ul "60" at bounding box center [98, 48] width 158 height 12
select select
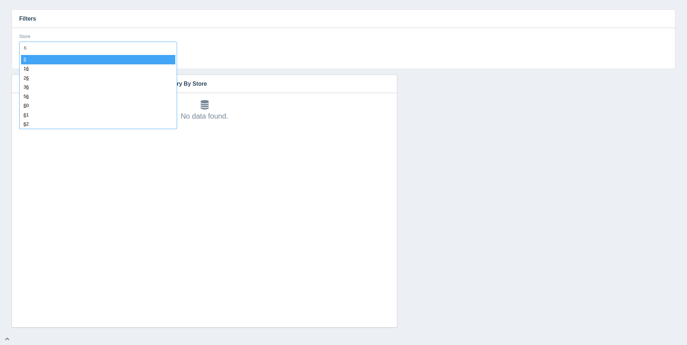
type input "61"
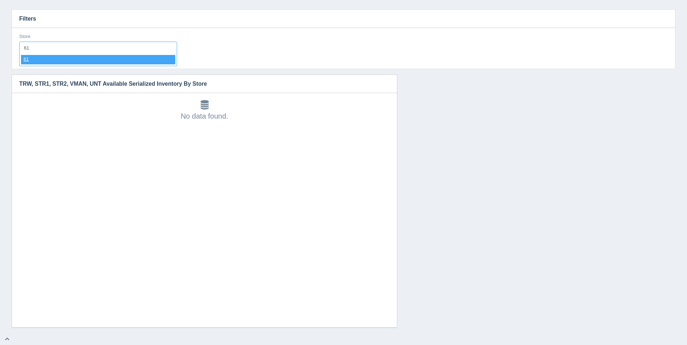
select select "61"
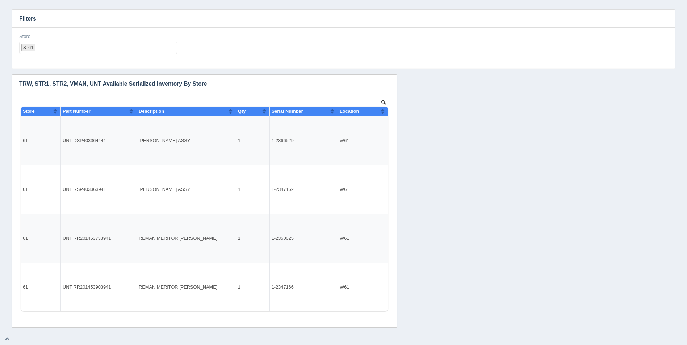
select select
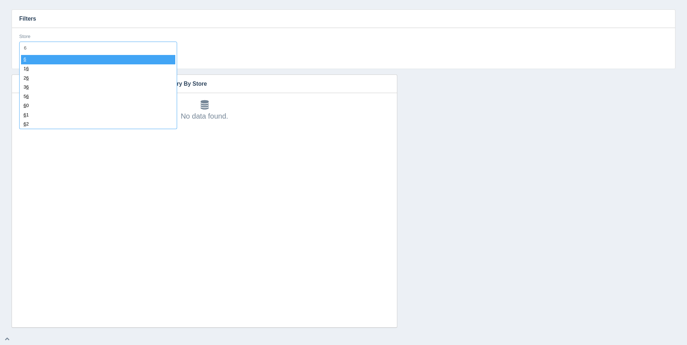
type input "62"
select select "62"
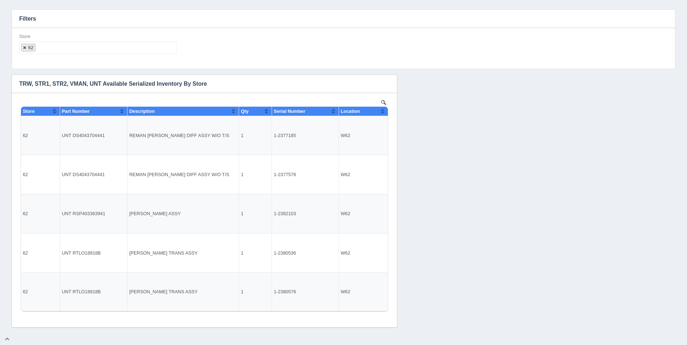
select select
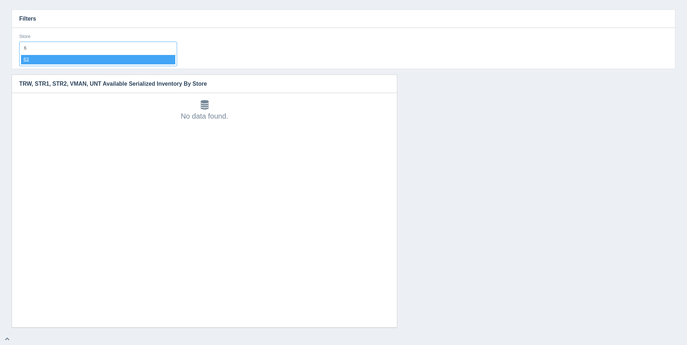
type input "63"
select select "63"
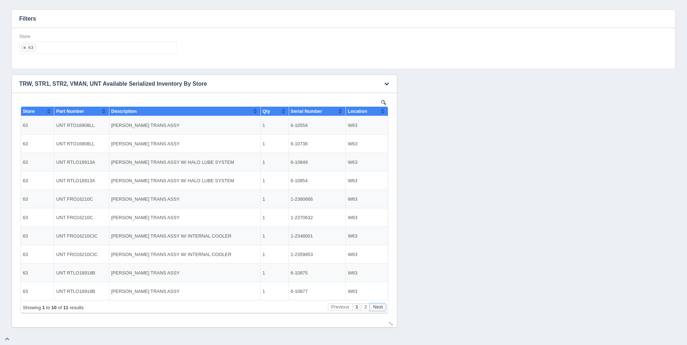
click at [379, 310] on button "Next" at bounding box center [378, 308] width 16 height 8
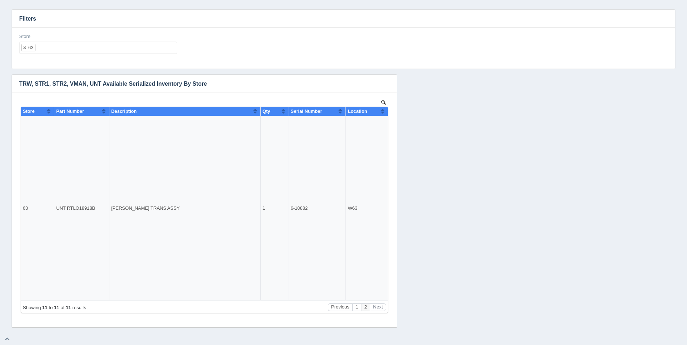
click at [60, 46] on ul "63" at bounding box center [98, 48] width 158 height 12
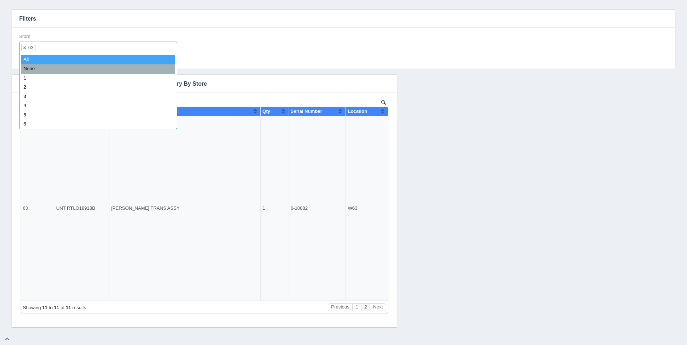
select select
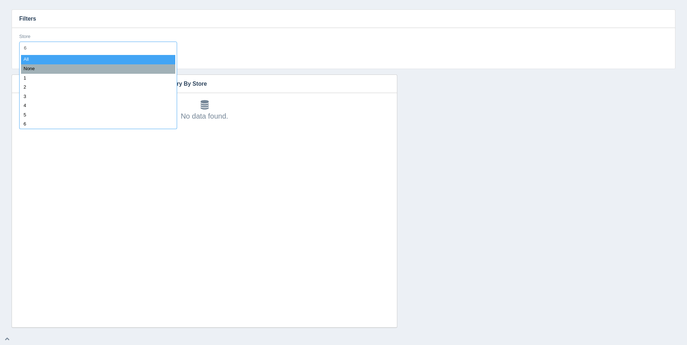
type input "64"
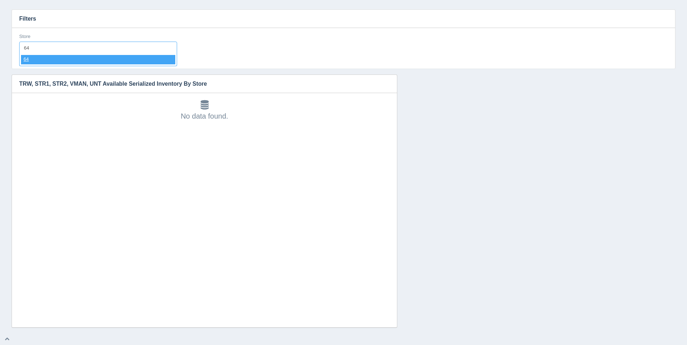
select select "64"
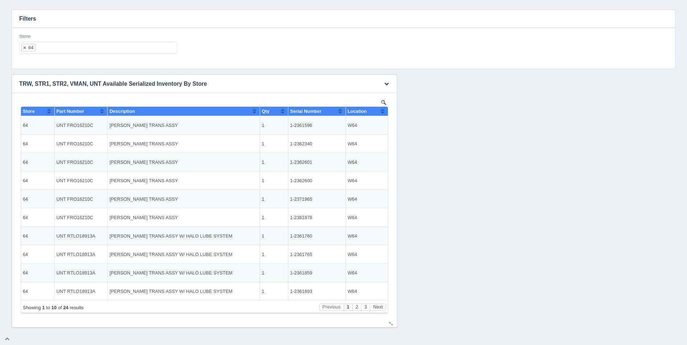
click at [384, 111] on button "Sort column ascending" at bounding box center [382, 111] width 5 height 9
click at [384, 111] on button "Sort column descending" at bounding box center [382, 111] width 5 height 9
click at [73, 51] on ul "64" at bounding box center [98, 48] width 158 height 12
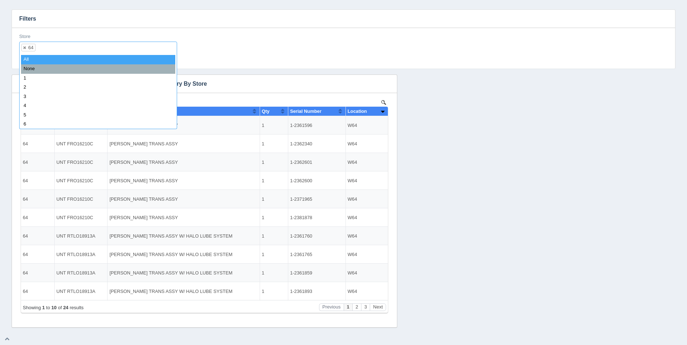
select select
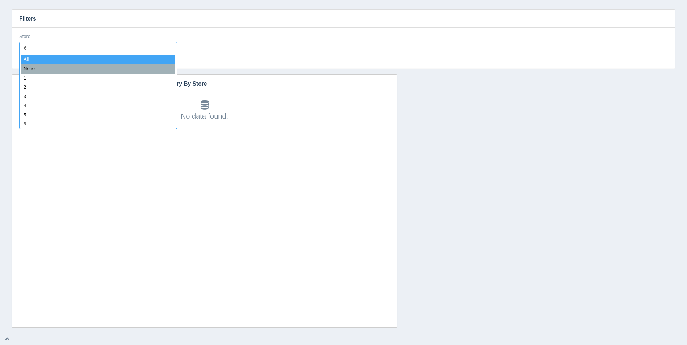
type input "65"
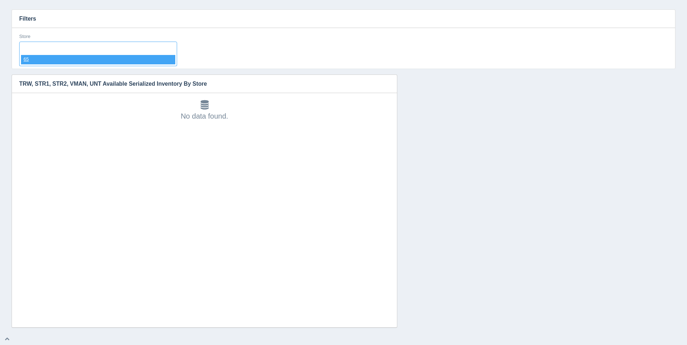
select select "65"
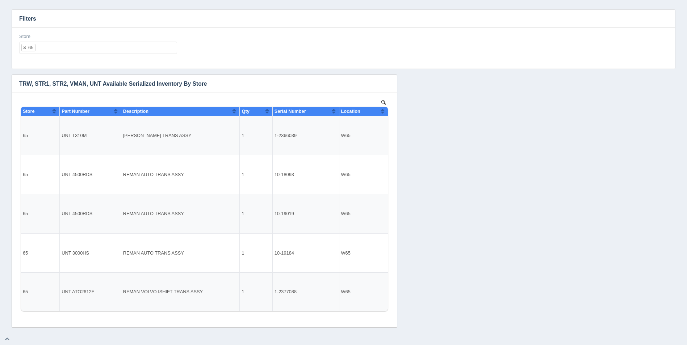
select select
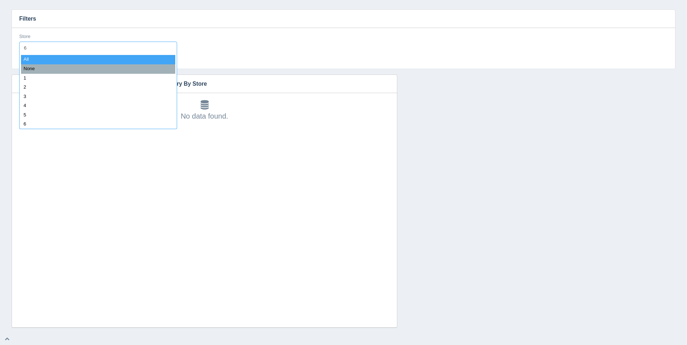
type input "66"
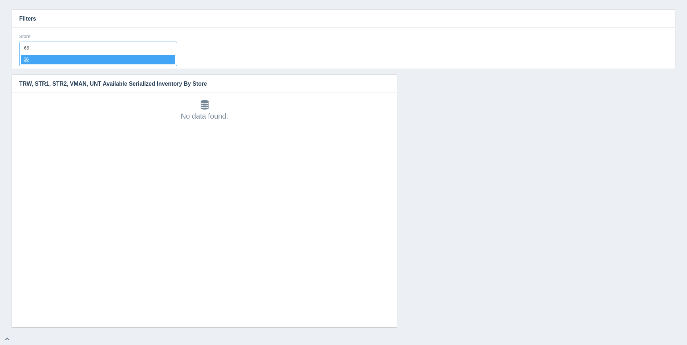
select select "66"
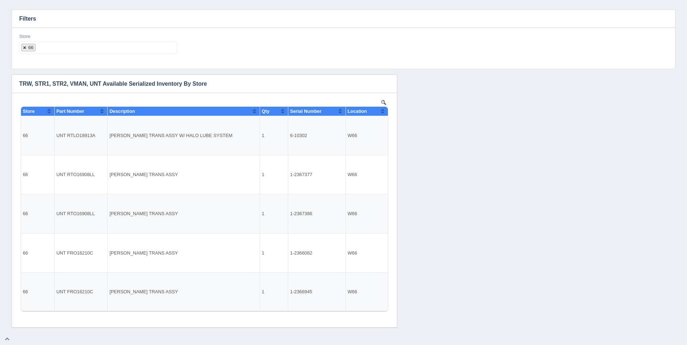
select select
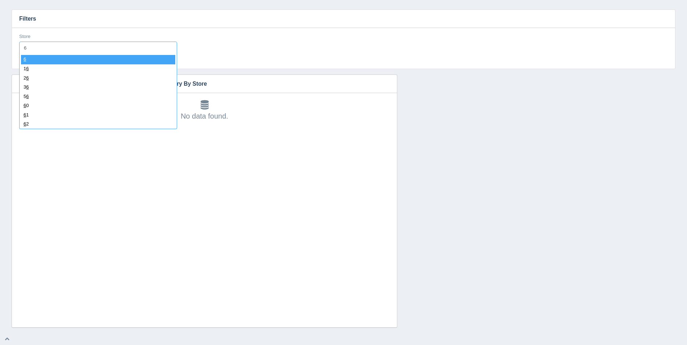
type input "67"
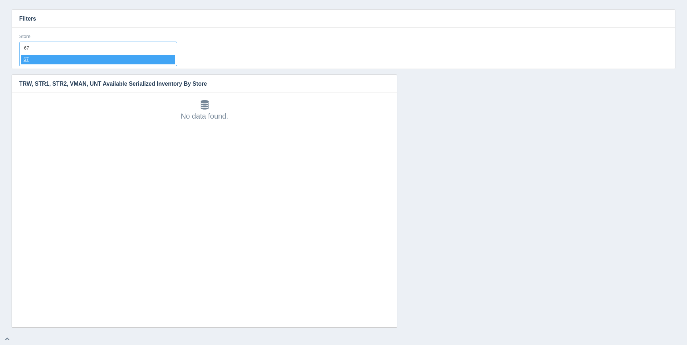
select select "67"
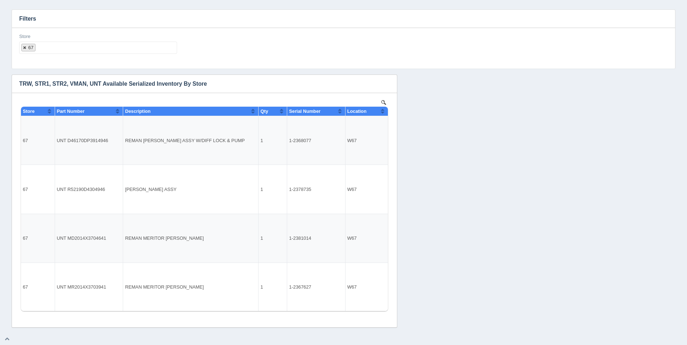
select select
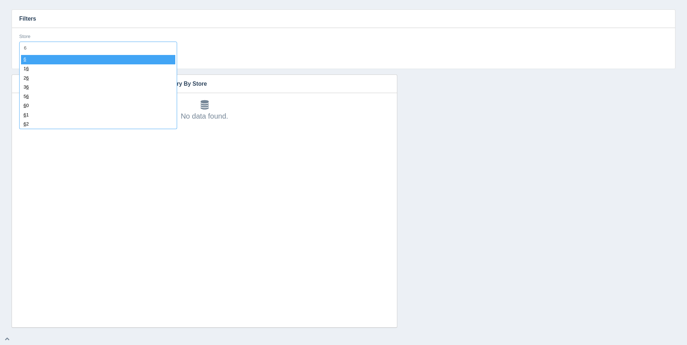
type input "68"
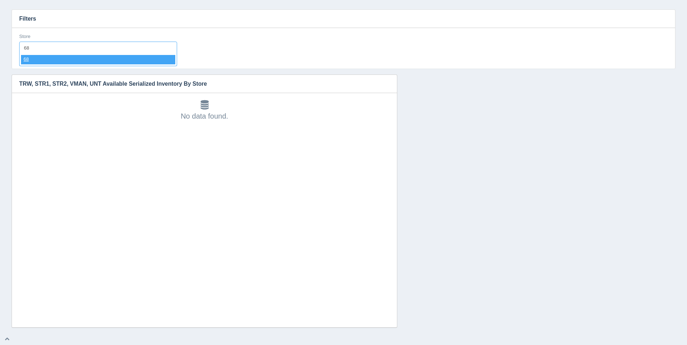
select select "68"
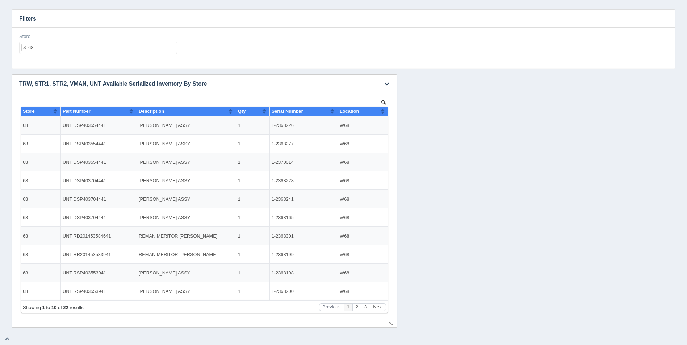
click at [379, 112] on div "Location" at bounding box center [360, 111] width 41 height 5
click at [380, 112] on div "Location" at bounding box center [360, 111] width 41 height 5
click at [84, 47] on ul "68" at bounding box center [98, 48] width 158 height 12
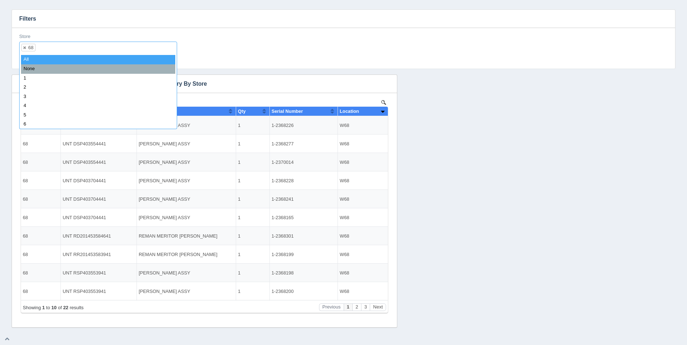
select select
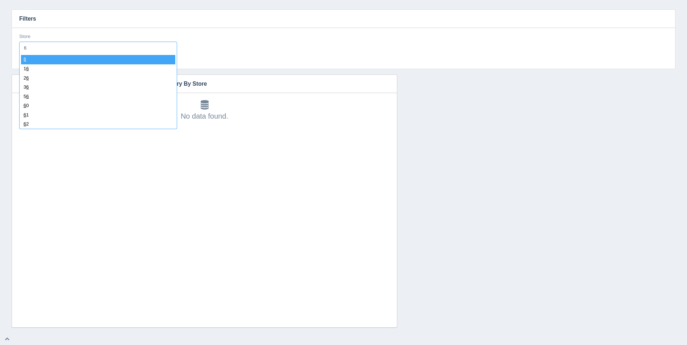
type input "69"
select select "69"
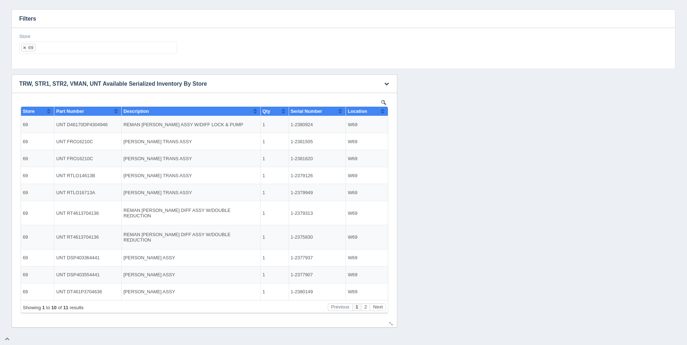
click at [384, 113] on button "Sort column ascending" at bounding box center [382, 111] width 5 height 9
click at [384, 113] on button "Sort column descending" at bounding box center [382, 111] width 5 height 9
click at [92, 50] on ul "69" at bounding box center [98, 48] width 158 height 12
select select
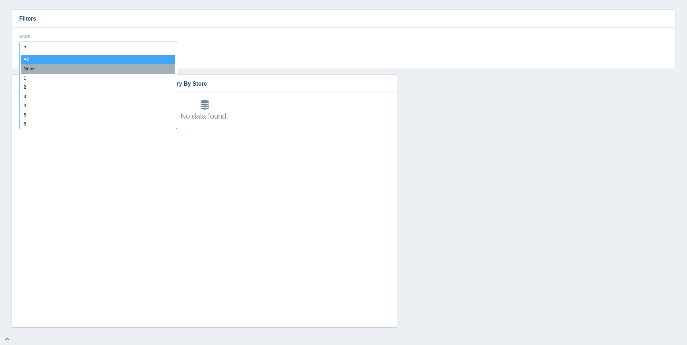
type input "70"
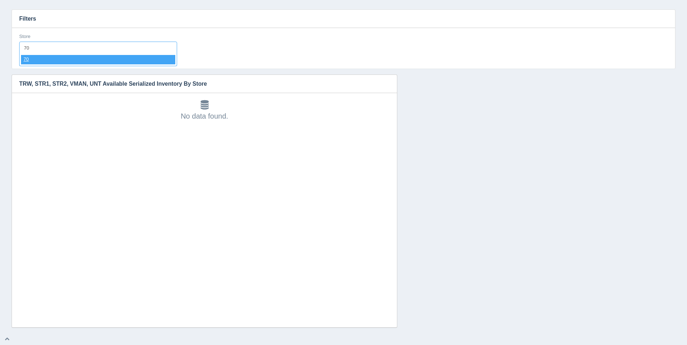
select select "70"
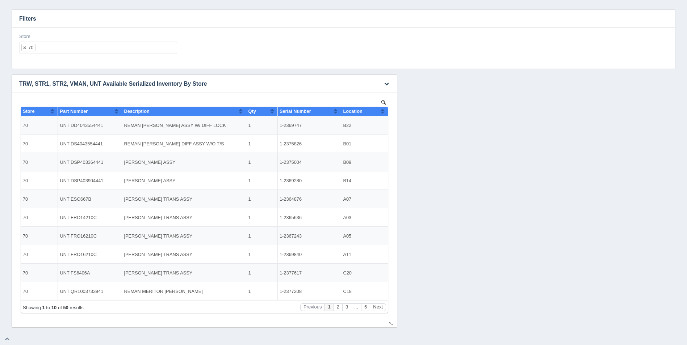
click at [383, 110] on button "Sort column ascending" at bounding box center [382, 111] width 5 height 9
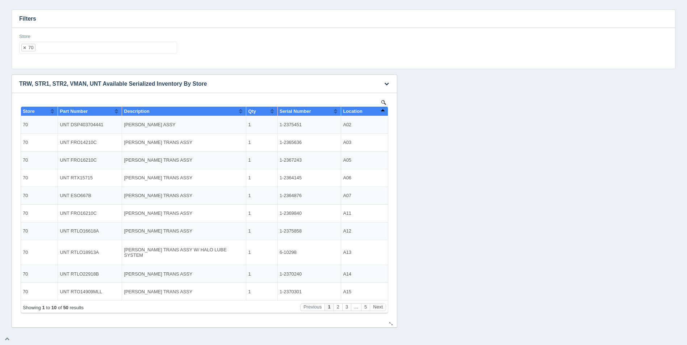
click at [383, 110] on button "Sort column descending" at bounding box center [382, 111] width 5 height 9
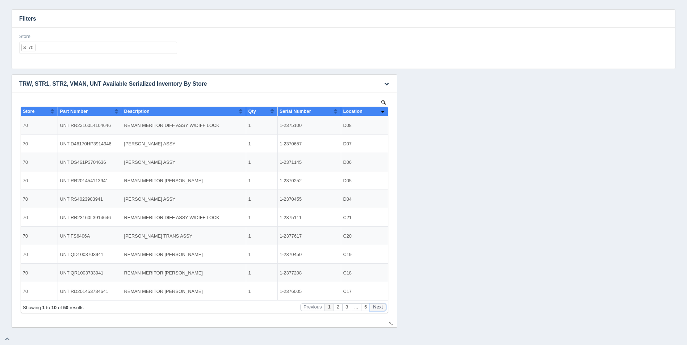
click at [379, 306] on button "Next" at bounding box center [378, 308] width 16 height 8
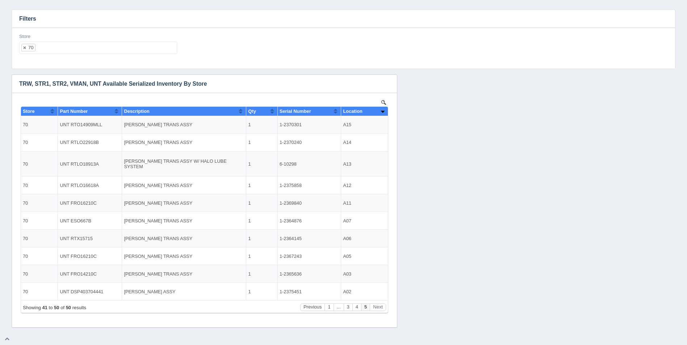
click at [82, 43] on ul "70" at bounding box center [98, 48] width 158 height 12
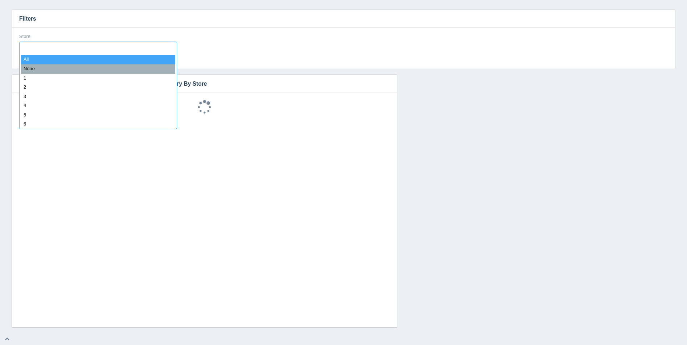
select select
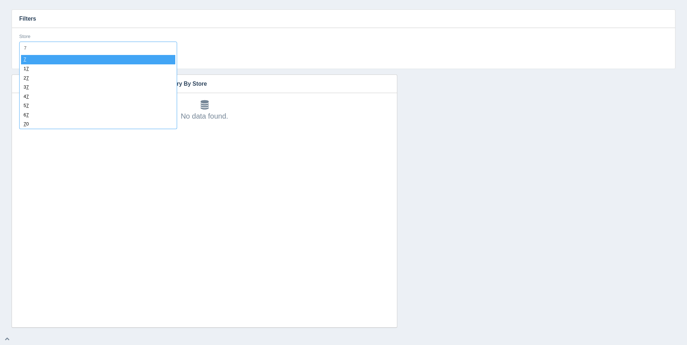
type input "71"
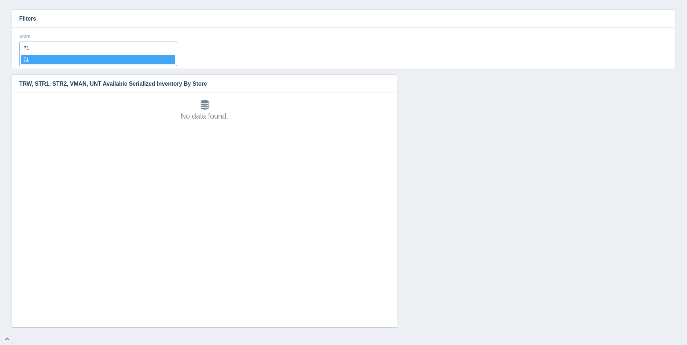
select select "71"
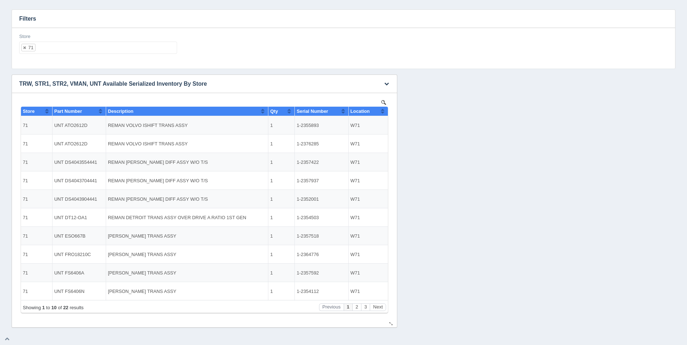
click at [383, 113] on button "Sort column ascending" at bounding box center [382, 111] width 5 height 9
click at [383, 113] on button "Sort column descending" at bounding box center [382, 111] width 5 height 9
click at [93, 41] on div "Store 71 All None 1 2 3 4 5 6 7 8 9 10 11 12 13 14 15 16 17 18 19 20 21 22 23 2…" at bounding box center [98, 43] width 158 height 21
click at [102, 56] on div "Store 71 All None 1 2 3 4 5 6 7 8 9 10 11 12 13 14 15 16 17 18 19 20 21 22 23 2…" at bounding box center [98, 46] width 164 height 26
click at [115, 37] on div "Store 71 All None 1 2 3 4 5 6 7 8 9 10 11 12 13 14 15 16 17 18 19 20 21 22 23 2…" at bounding box center [98, 43] width 158 height 21
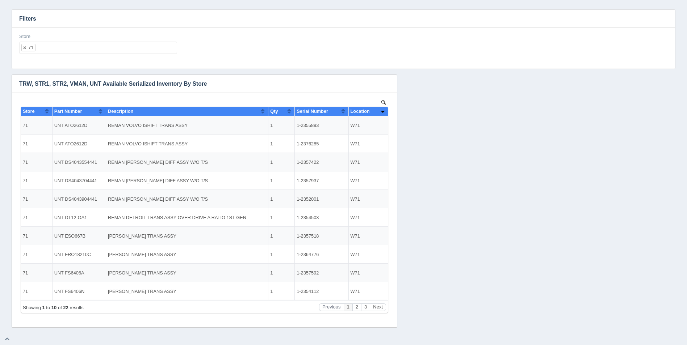
click at [113, 46] on ul "71" at bounding box center [98, 48] width 158 height 12
select select
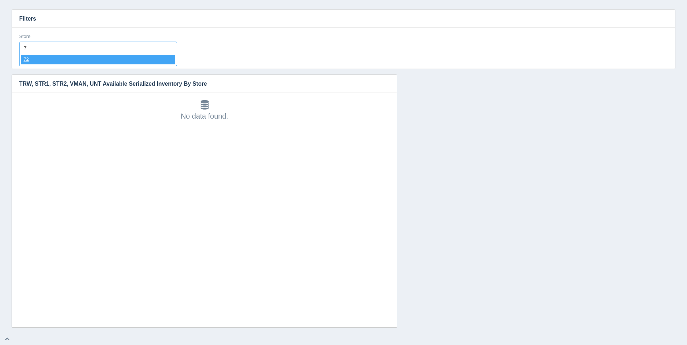
type input "72"
select select "72"
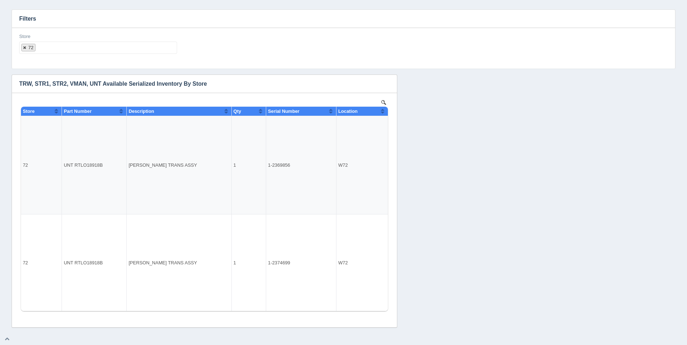
select select
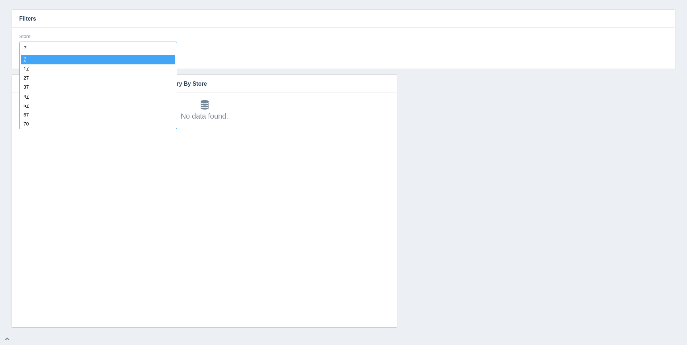
type input "73"
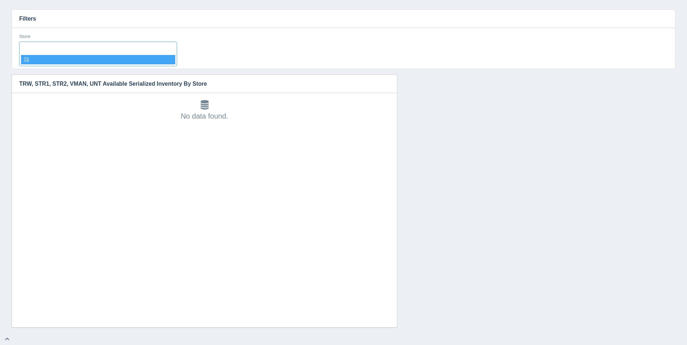
select select "73"
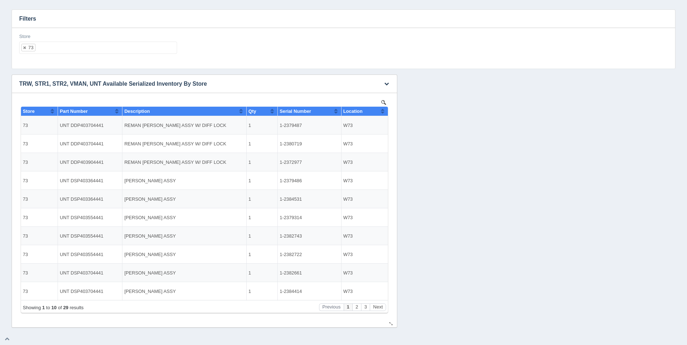
click at [383, 112] on button "Sort column ascending" at bounding box center [382, 111] width 5 height 9
click at [383, 112] on button "Sort column descending" at bounding box center [382, 111] width 5 height 9
click at [100, 49] on ul "73" at bounding box center [98, 48] width 158 height 12
select select
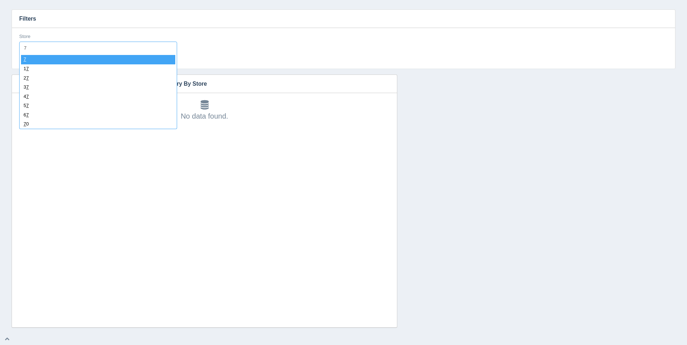
type input "74"
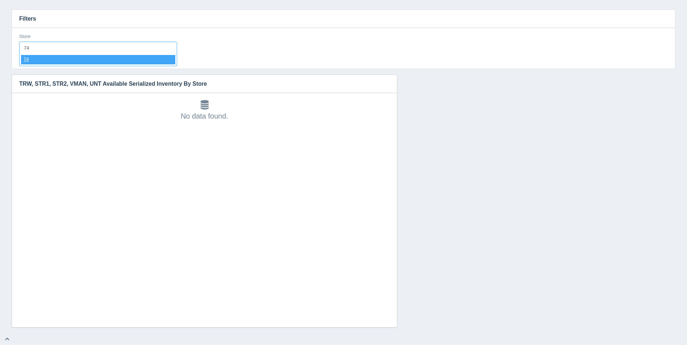
select select "74"
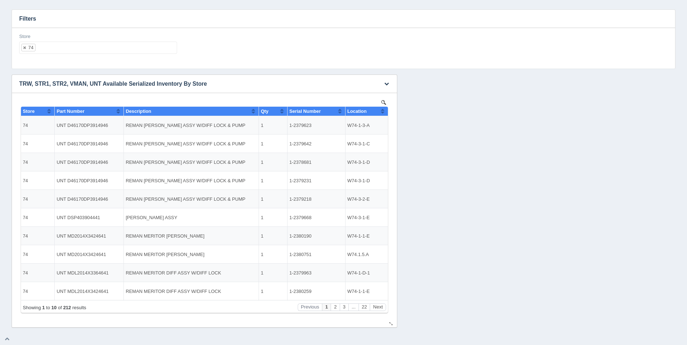
click at [385, 110] on th "Location" at bounding box center [366, 111] width 43 height 9
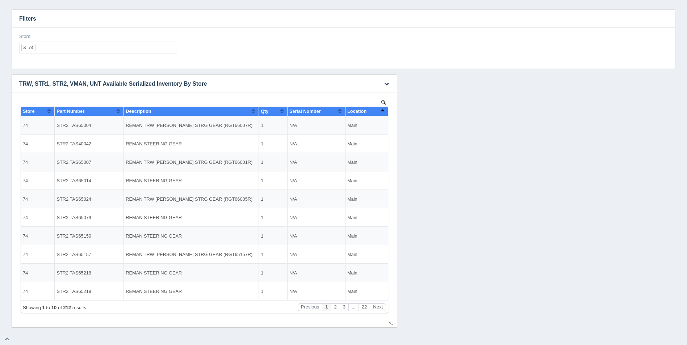
click at [385, 110] on th "Location" at bounding box center [366, 111] width 43 height 9
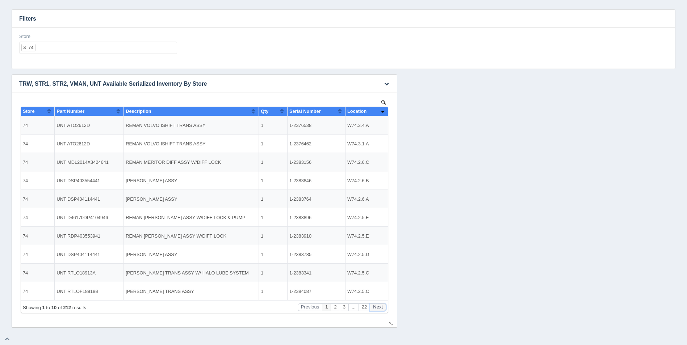
click at [380, 308] on button "Next" at bounding box center [378, 308] width 16 height 8
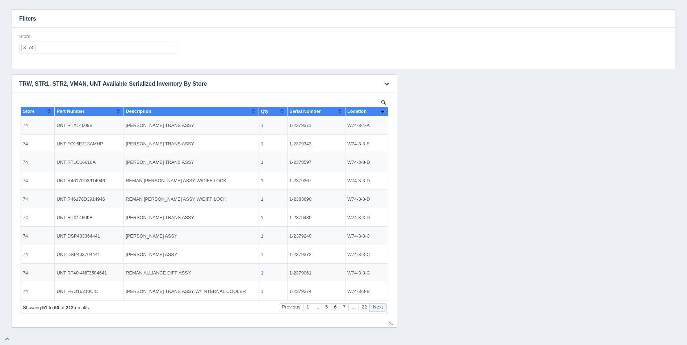
click at [380, 308] on button "Next" at bounding box center [378, 308] width 16 height 8
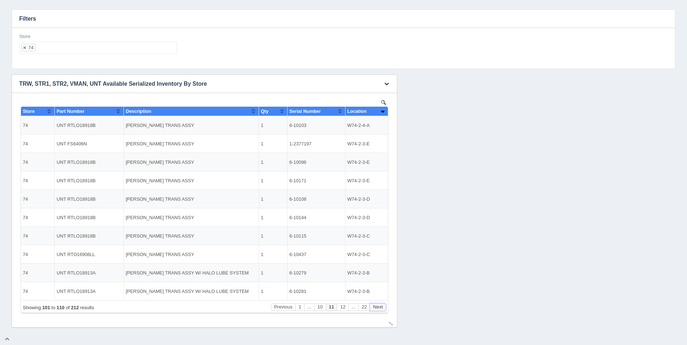
click at [380, 308] on button "Next" at bounding box center [378, 308] width 16 height 8
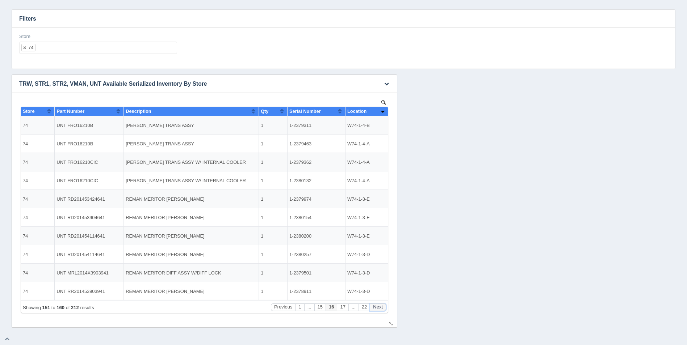
click at [380, 308] on button "Next" at bounding box center [378, 308] width 16 height 8
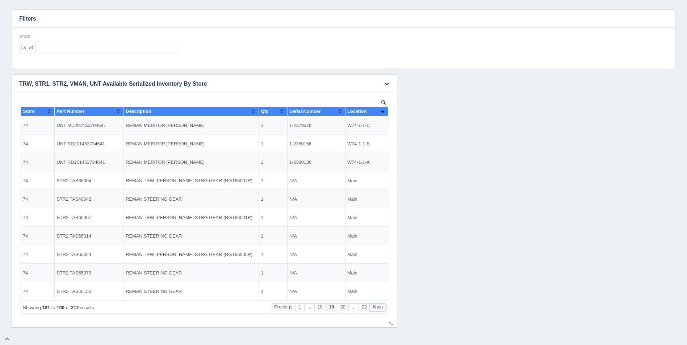
click at [380, 308] on button "Next" at bounding box center [378, 308] width 16 height 8
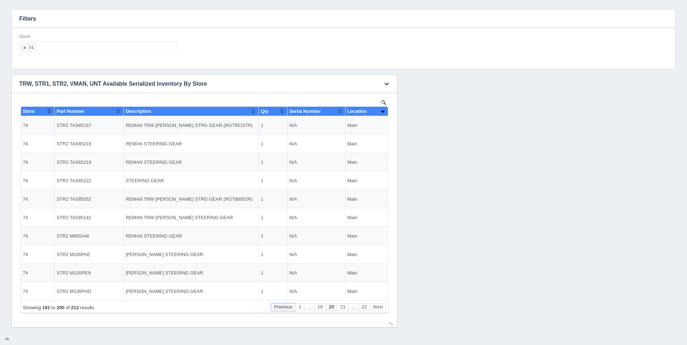
click at [291, 308] on button "Previous" at bounding box center [283, 308] width 25 height 8
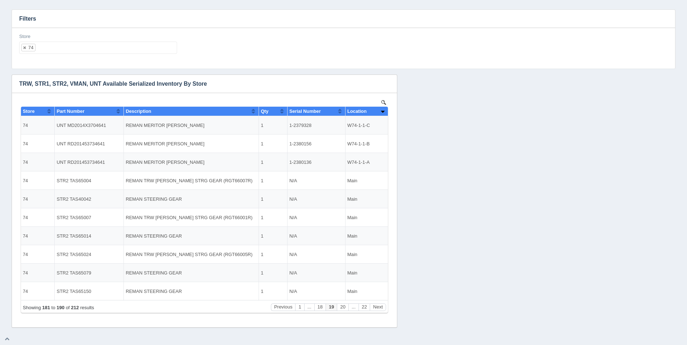
click at [58, 49] on ul "74" at bounding box center [98, 48] width 158 height 12
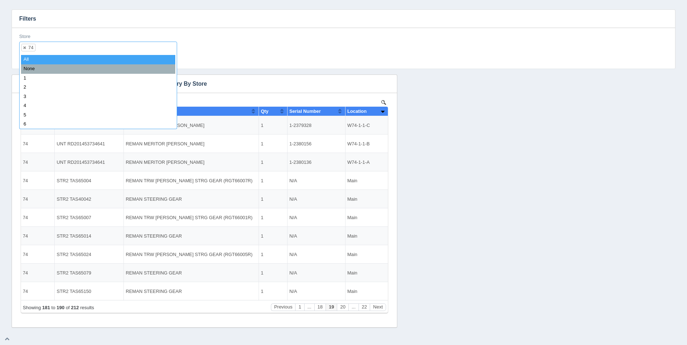
select select
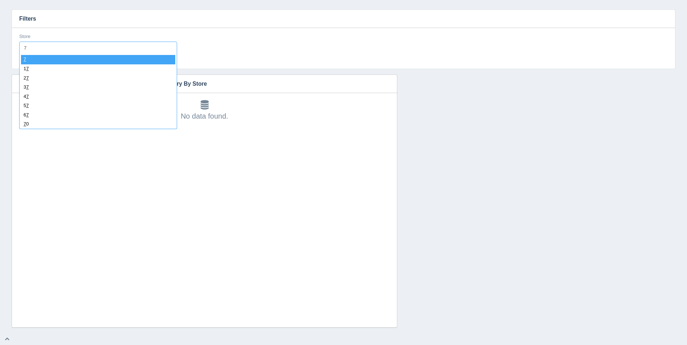
type input "75"
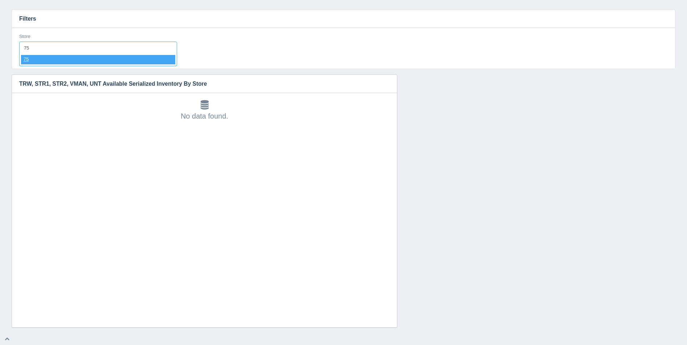
select select "75"
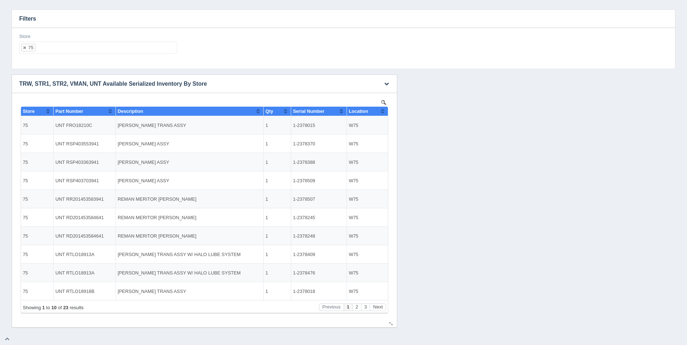
click at [382, 113] on button "Sort column ascending" at bounding box center [382, 111] width 5 height 9
click at [382, 113] on button "Sort column descending" at bounding box center [382, 111] width 5 height 9
click at [60, 48] on ul "75" at bounding box center [98, 48] width 158 height 12
select select
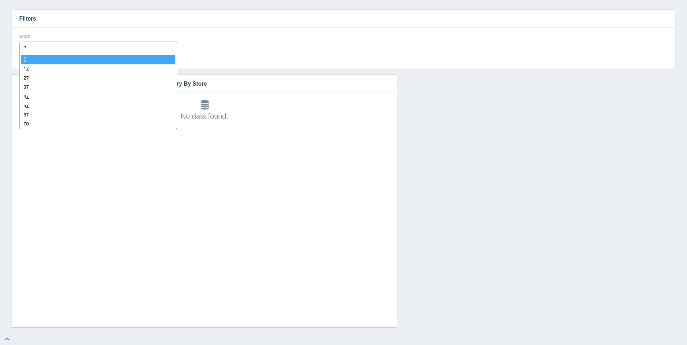
type input "76"
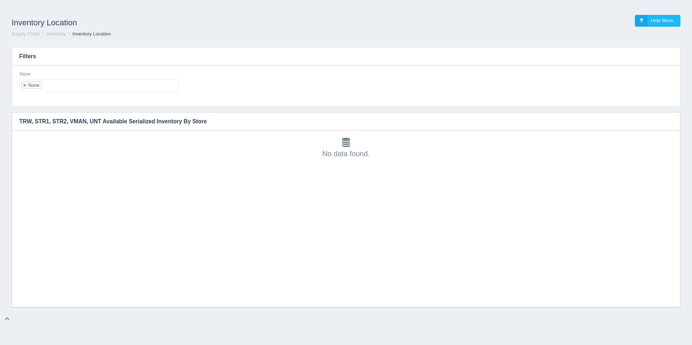
scroll to position [2, 0]
click at [49, 84] on input "text" at bounding box center [48, 86] width 12 height 12
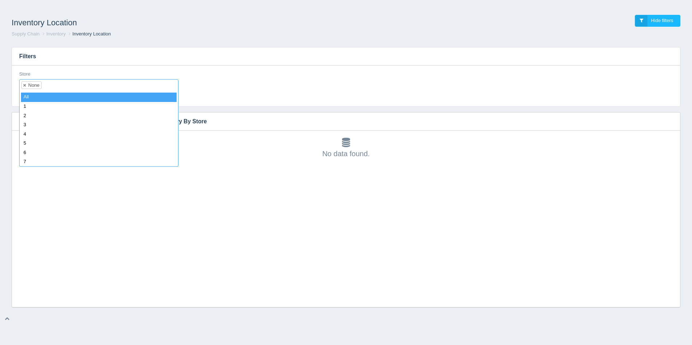
select select
type input "26"
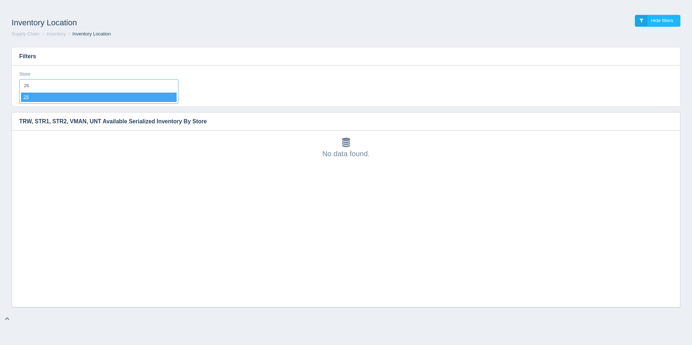
select select "26"
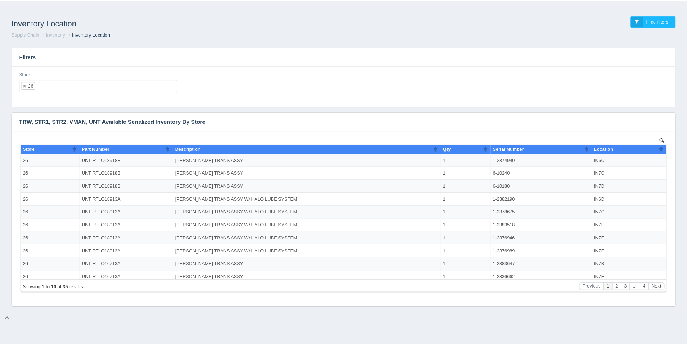
scroll to position [0, 0]
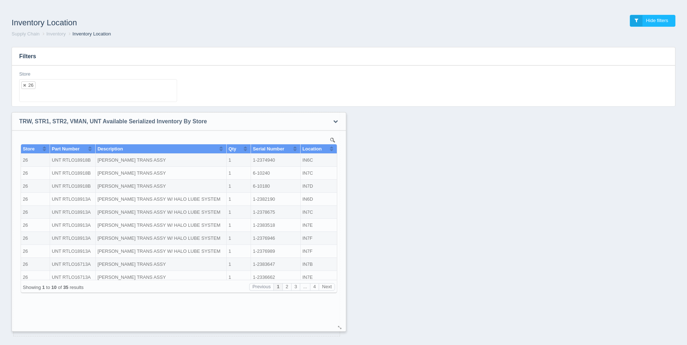
drag, startPoint x: 676, startPoint y: 306, endPoint x: 342, endPoint y: 331, distance: 335.0
click at [342, 331] on div at bounding box center [340, 327] width 6 height 5
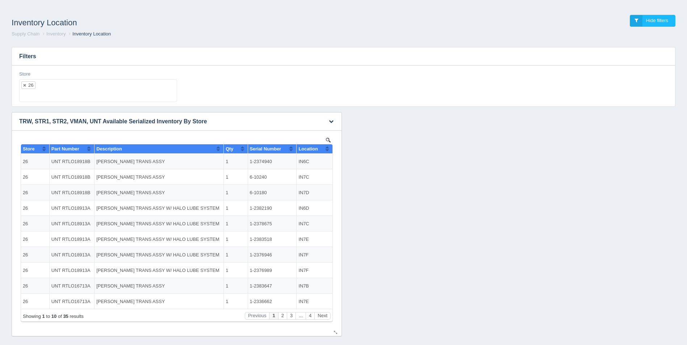
click at [327, 146] on button "Sort column ascending" at bounding box center [327, 148] width 5 height 9
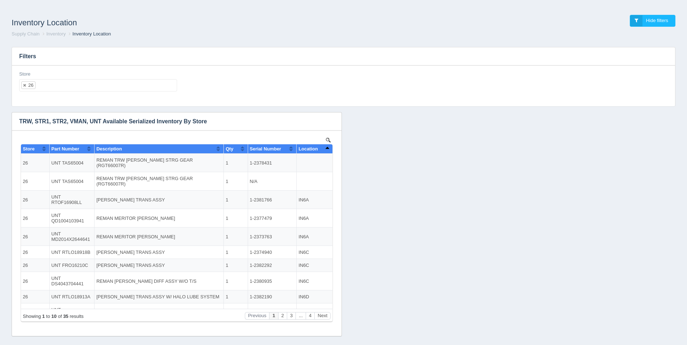
click at [98, 88] on ul "26" at bounding box center [98, 85] width 158 height 12
select select
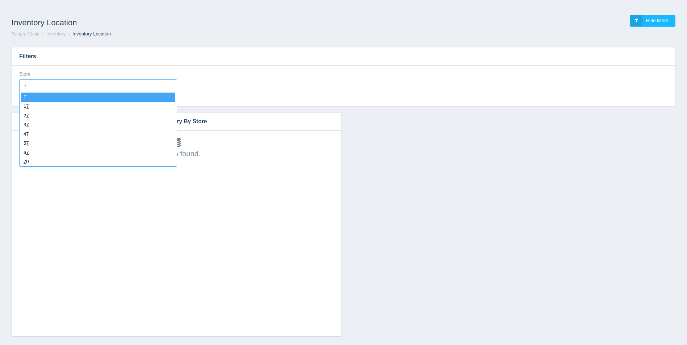
type input "74"
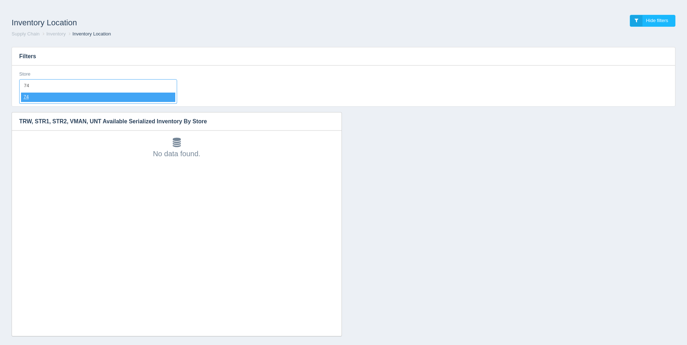
select select "74"
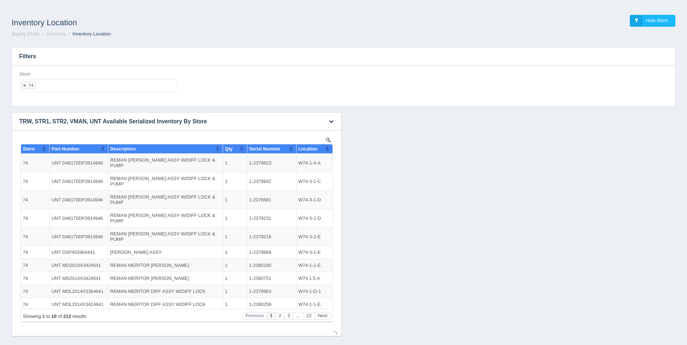
click at [327, 147] on button "Sort column ascending" at bounding box center [327, 148] width 5 height 9
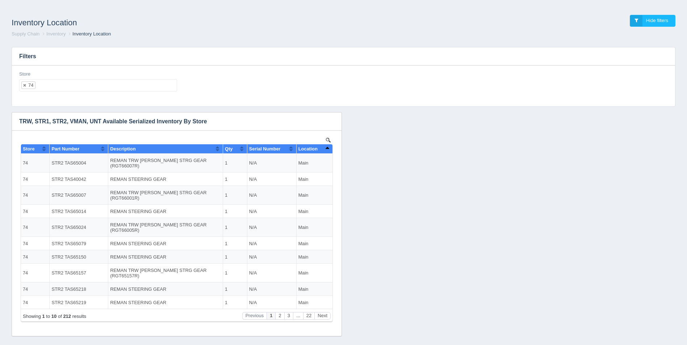
click at [65, 6] on div "Inventory Location Hide filters Supply Chain Inventory Inventory Location Filte…" at bounding box center [343, 170] width 687 height 331
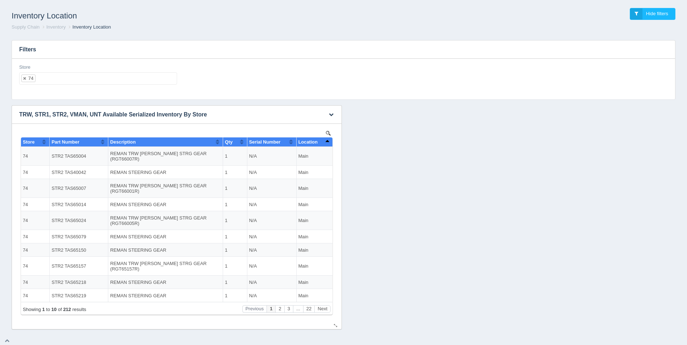
scroll to position [9, 0]
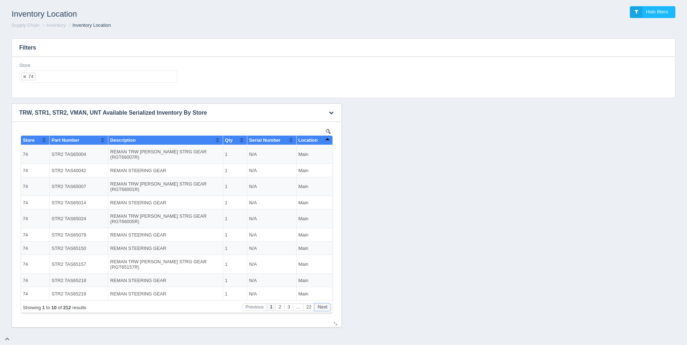
click at [326, 307] on button "Next" at bounding box center [322, 308] width 16 height 8
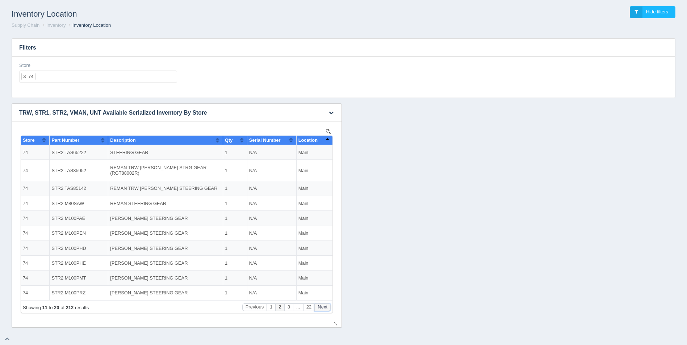
click at [326, 307] on button "Next" at bounding box center [322, 308] width 16 height 8
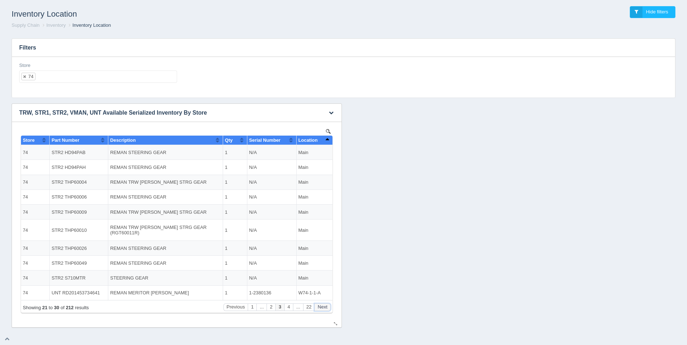
click at [326, 307] on button "Next" at bounding box center [322, 308] width 16 height 8
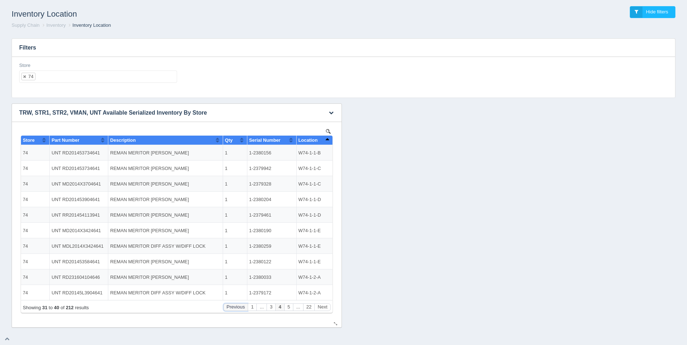
click at [237, 306] on button "Previous" at bounding box center [235, 308] width 25 height 8
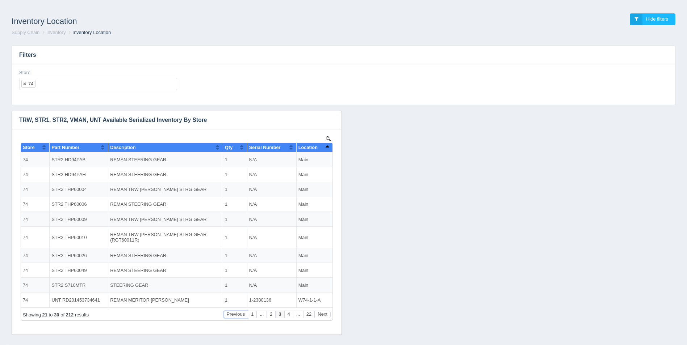
scroll to position [0, 0]
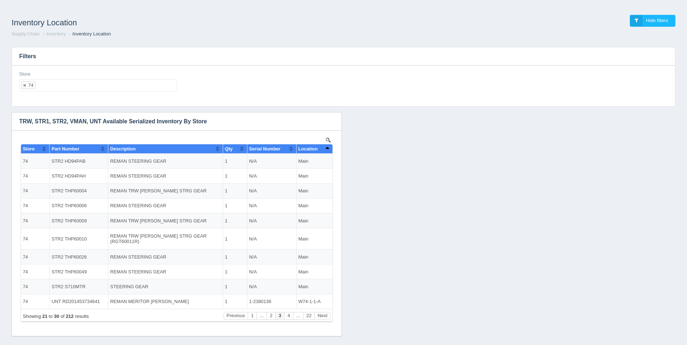
click at [54, 6] on div "Inventory Location Hide filters Supply Chain Inventory Inventory Location Filte…" at bounding box center [343, 170] width 687 height 331
